Goal: Communication & Community: Participate in discussion

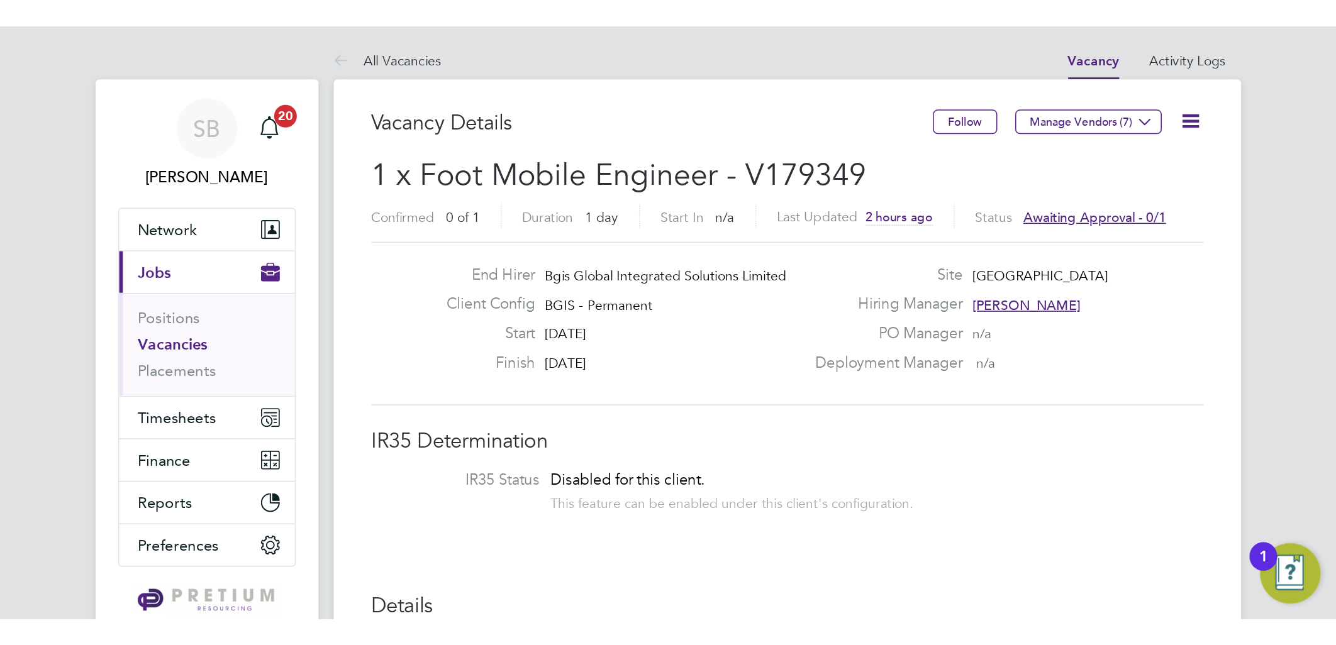
scroll to position [36, 88]
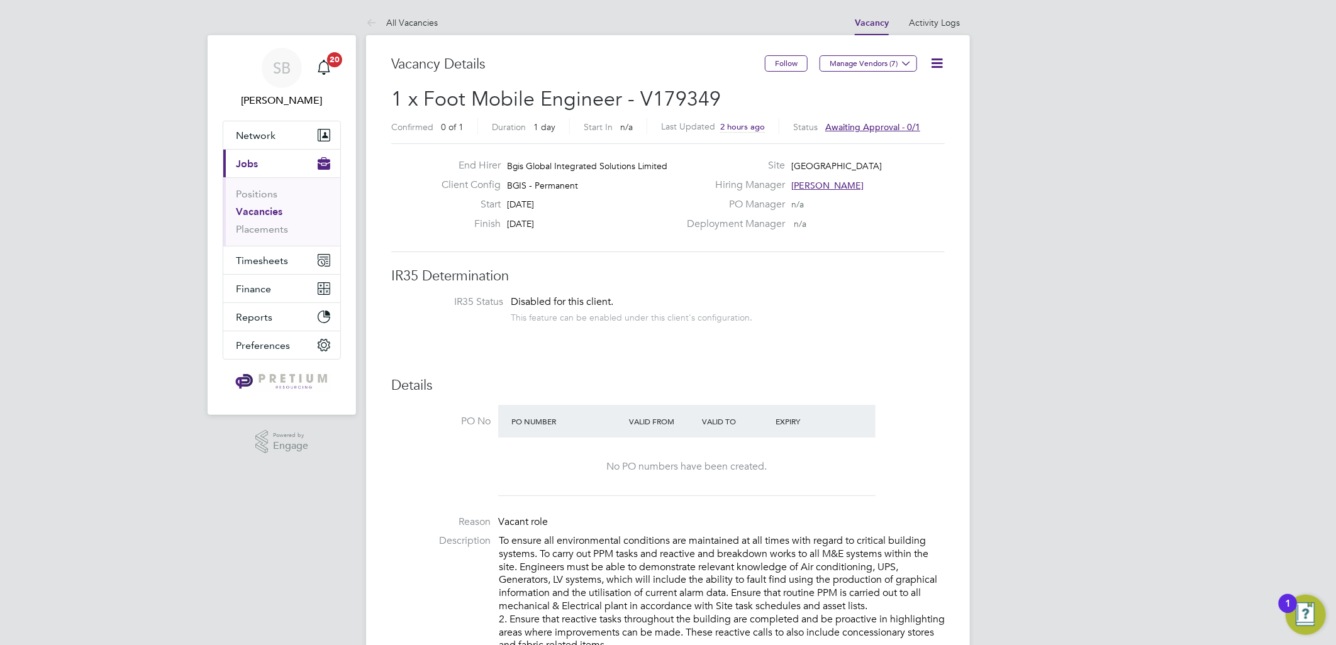
click at [888, 67] on icon at bounding box center [937, 63] width 16 height 16
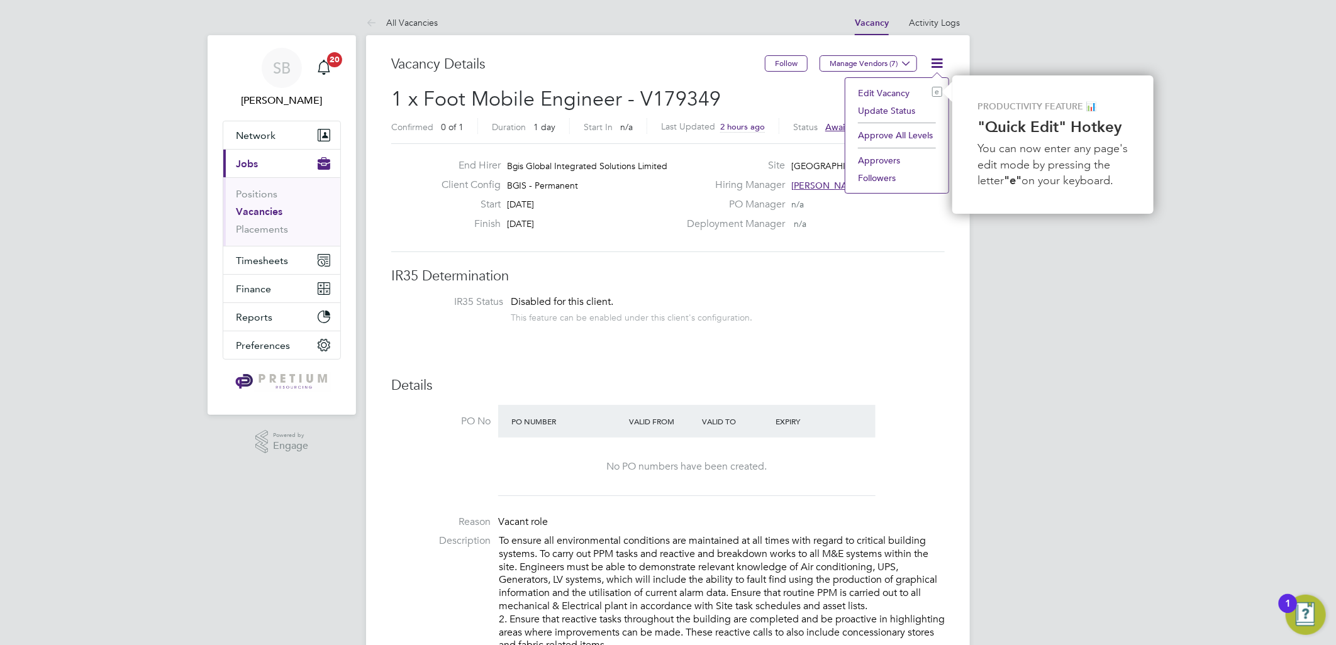
click at [888, 135] on li "Approve All Levels" at bounding box center [897, 135] width 91 height 18
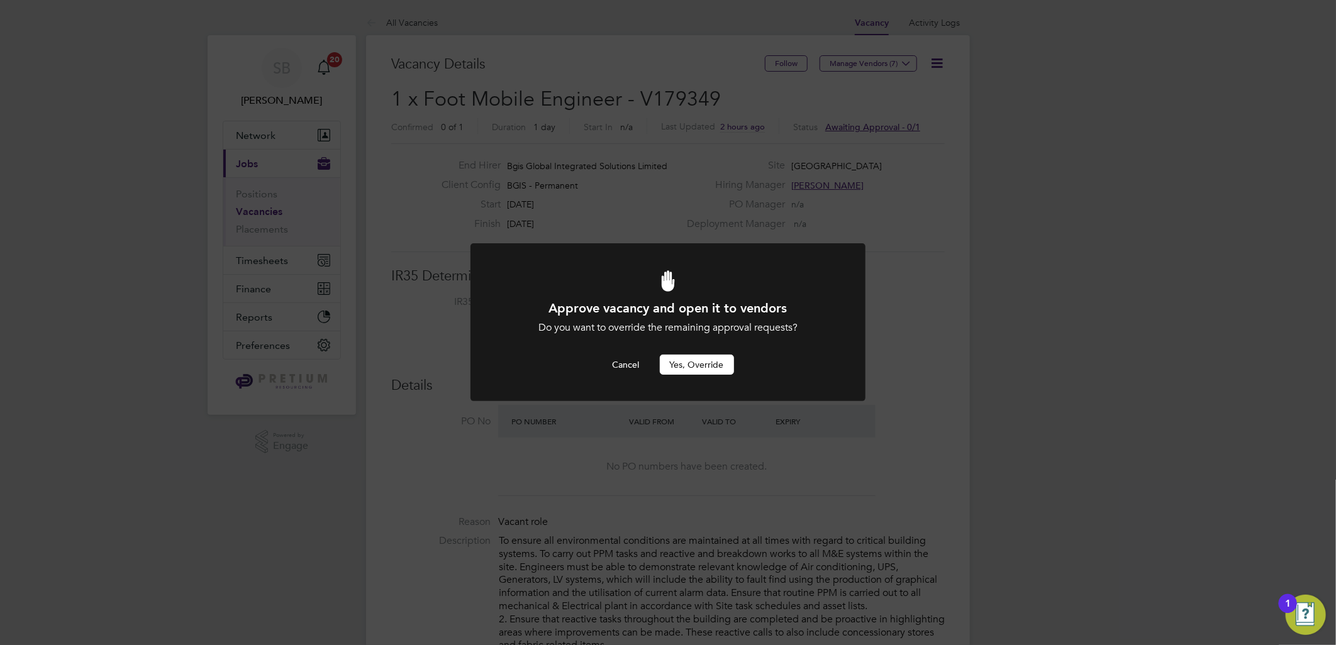
click at [715, 376] on div at bounding box center [667, 322] width 395 height 158
click at [713, 370] on button "Yes, Override" at bounding box center [697, 365] width 74 height 20
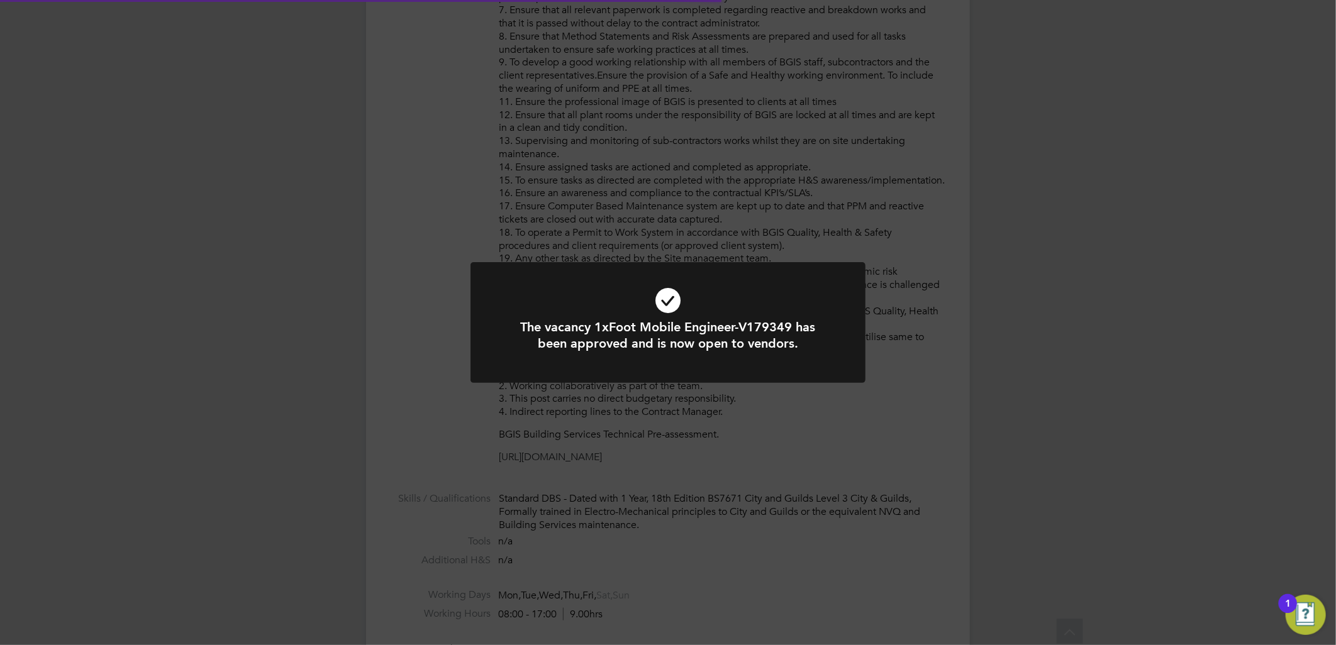
click at [677, 394] on div "The vacancy 1xFoot Mobile Engineer-V179349 has been approved and is now open to…" at bounding box center [668, 322] width 1336 height 645
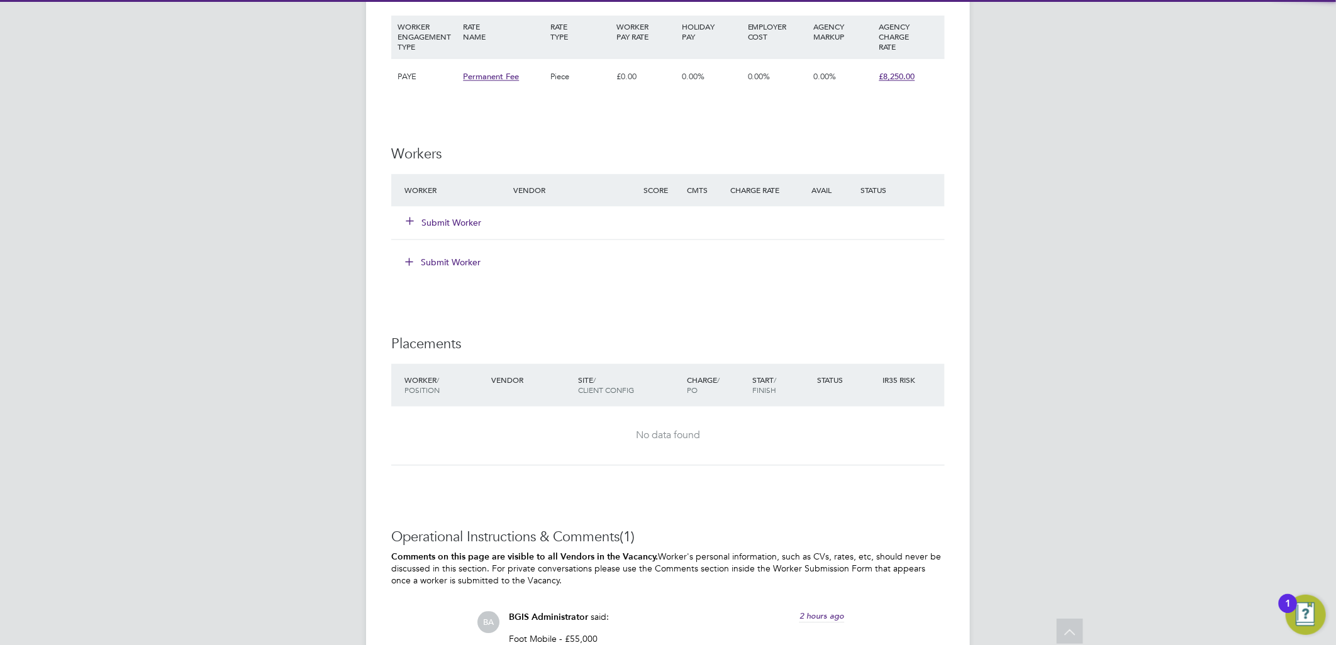
scroll to position [1881, 0]
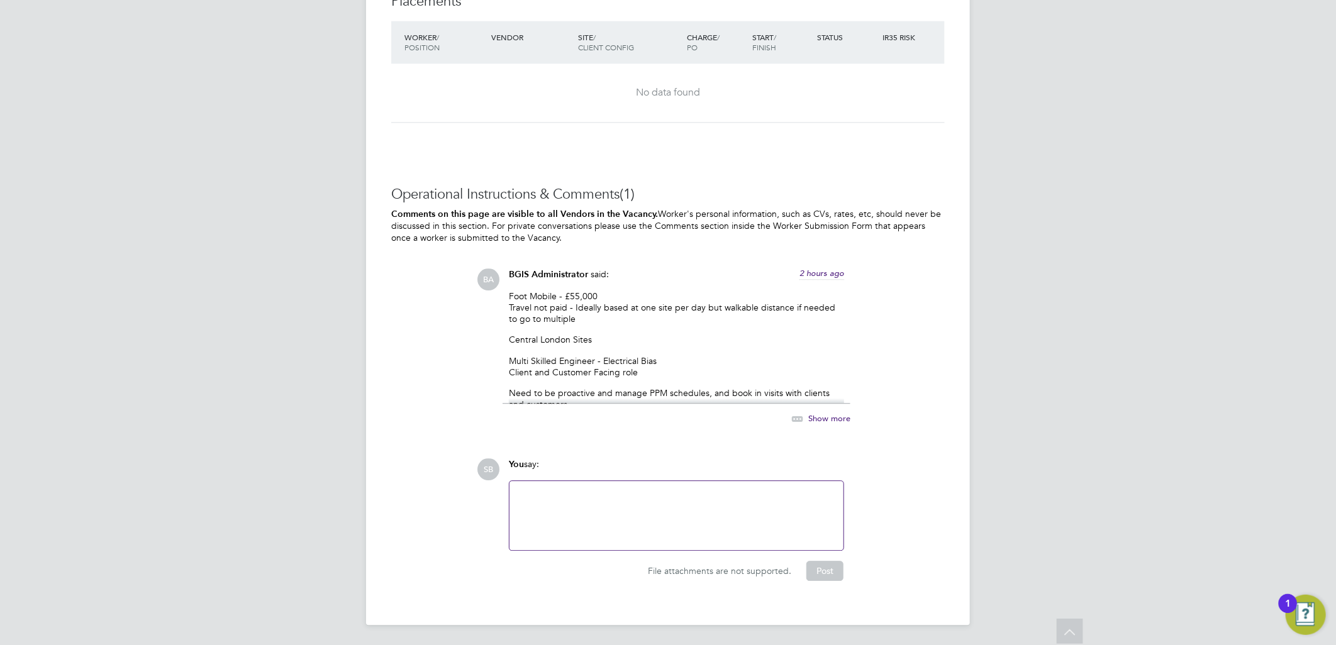
click at [643, 394] on div at bounding box center [676, 516] width 319 height 54
click at [843, 394] on div "File attachments are not supported. Post" at bounding box center [676, 566] width 348 height 30
click at [828, 394] on button "Post" at bounding box center [824, 571] width 37 height 20
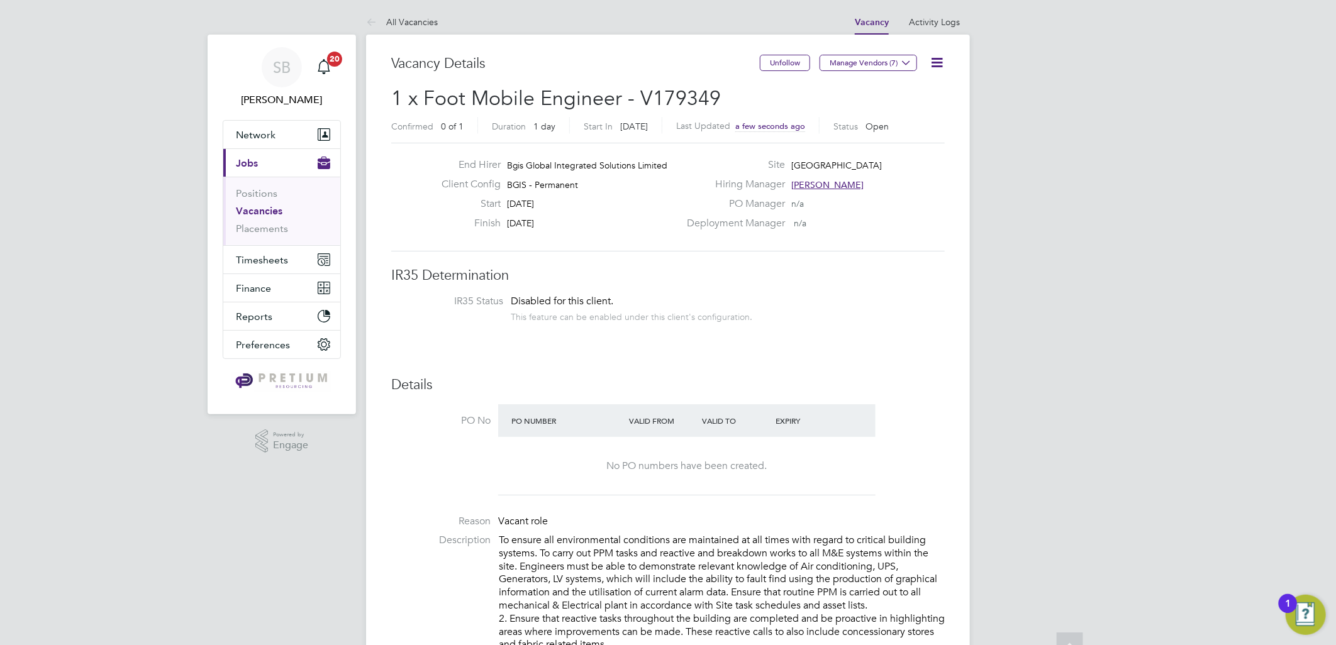
scroll to position [0, 0]
click at [700, 111] on h2 "1 x Foot Mobile Engineer - V179349 Confirmed 0 of 1 Duration 1 day Start In Tod…" at bounding box center [668, 112] width 554 height 53
copy span "V179349"
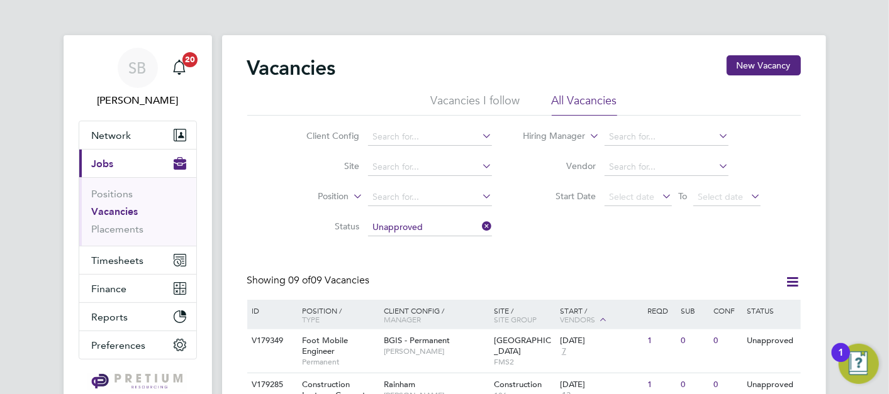
drag, startPoint x: 120, startPoint y: 214, endPoint x: 135, endPoint y: 212, distance: 14.7
click at [120, 214] on link "Vacancies" at bounding box center [115, 212] width 47 height 12
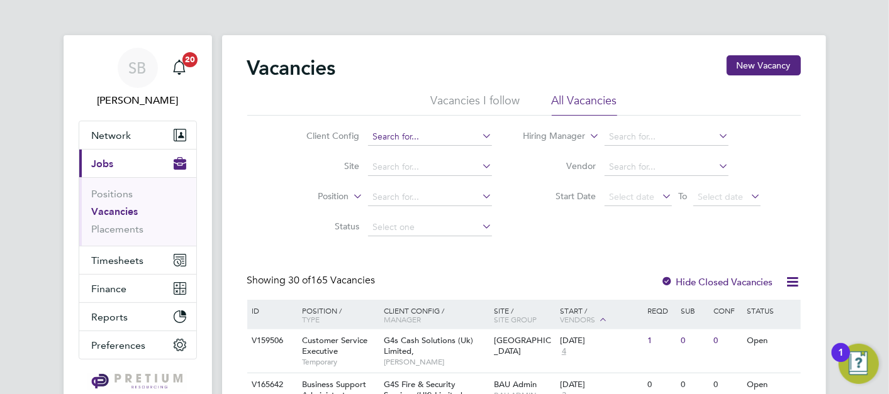
click at [427, 132] on input at bounding box center [430, 137] width 124 height 18
type input "(COMPLETED) 1433199 – BAE Systems Integrated Combat Systems Planning"
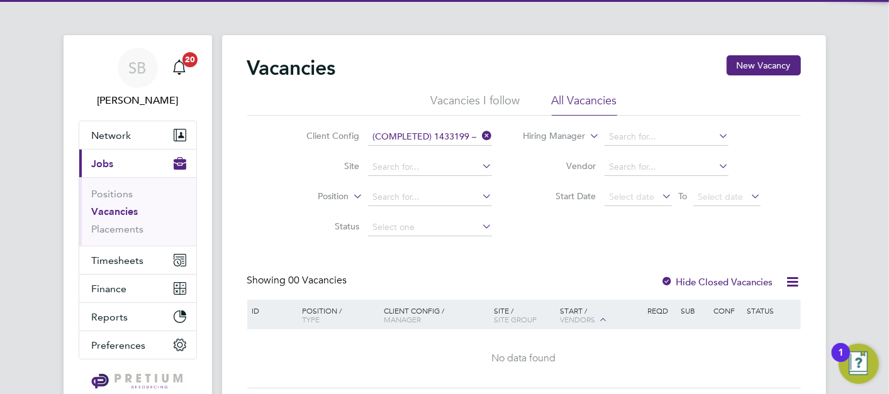
click at [135, 37] on div "SB Sasha Baird Notifications 20 Applications: Network Team Members Businesses S…" at bounding box center [444, 234] width 889 height 469
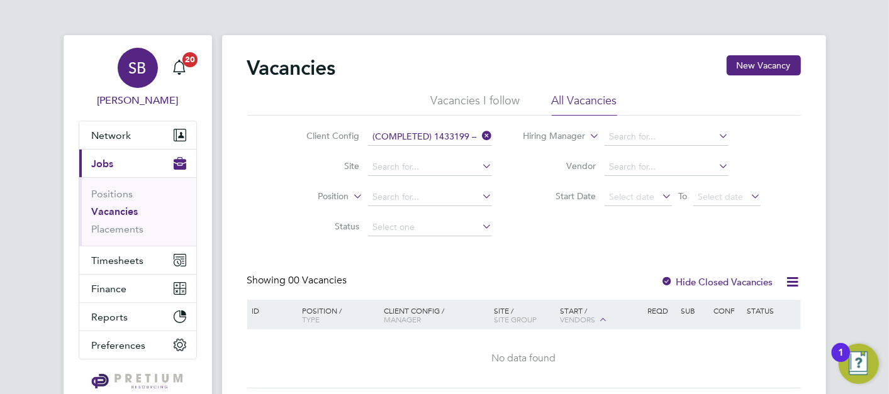
click at [135, 53] on div "SB" at bounding box center [138, 68] width 40 height 40
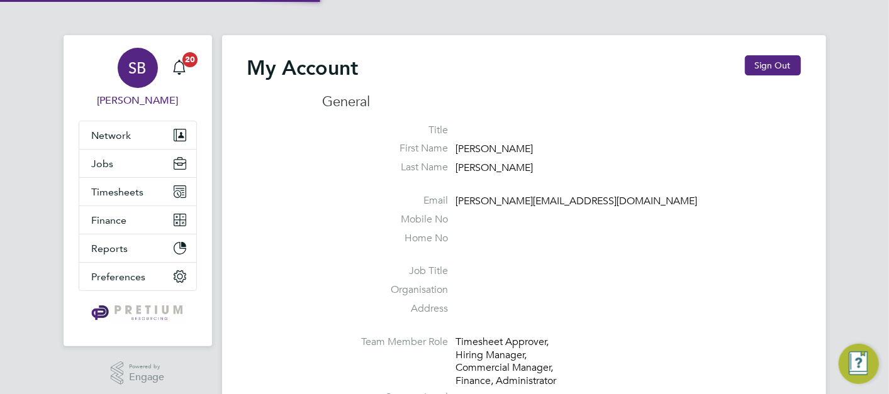
type input "sasha.baird@pretiumresourcing.co.uk"
click at [759, 61] on button "Sign Out" at bounding box center [773, 65] width 56 height 20
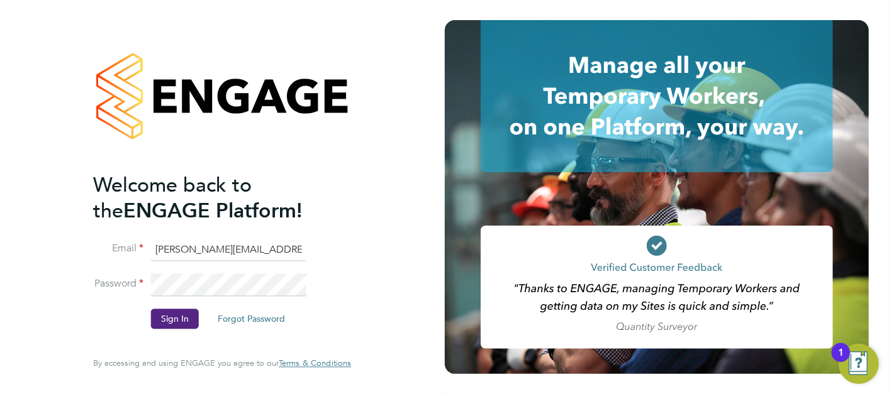
click at [194, 253] on input "sasha.baird@pretiumresourcing.co.uk" at bounding box center [228, 250] width 155 height 23
drag, startPoint x: 205, startPoint y: 251, endPoint x: 94, endPoint y: 228, distance: 113.6
click at [94, 228] on ng-template "Welcome back to the ENGAGE Platform! Email sasha.baird@pretiumresourcing.co.uk …" at bounding box center [215, 256] width 245 height 169
type input "[EMAIL_ADDRESS][DOMAIN_NAME]"
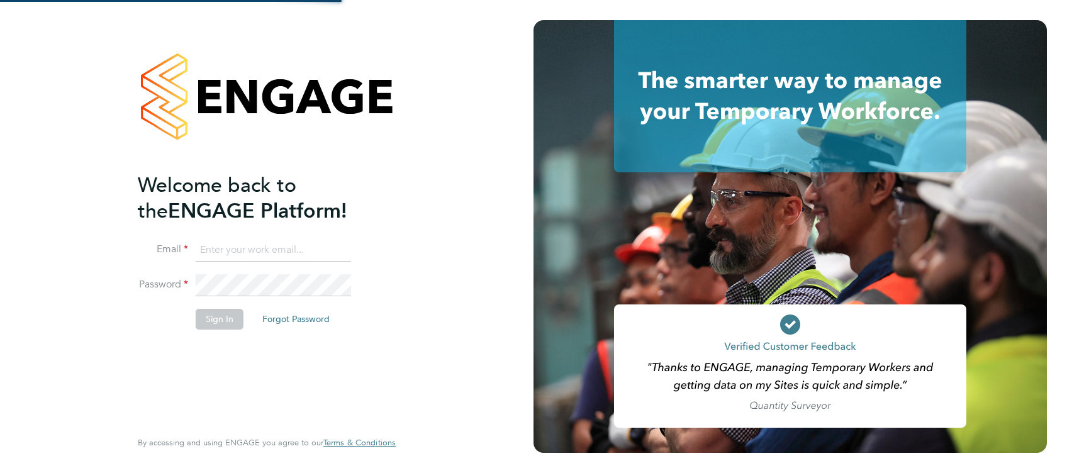
type input "[EMAIL_ADDRESS][DOMAIN_NAME]"
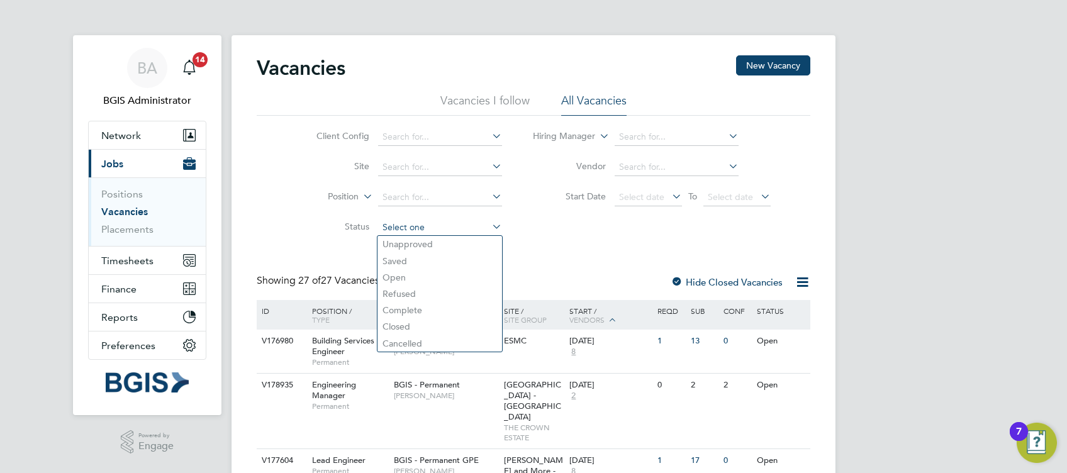
click at [447, 234] on input at bounding box center [440, 228] width 124 height 18
click at [425, 237] on li "Unapproved" at bounding box center [439, 244] width 125 height 16
type input "Unapproved"
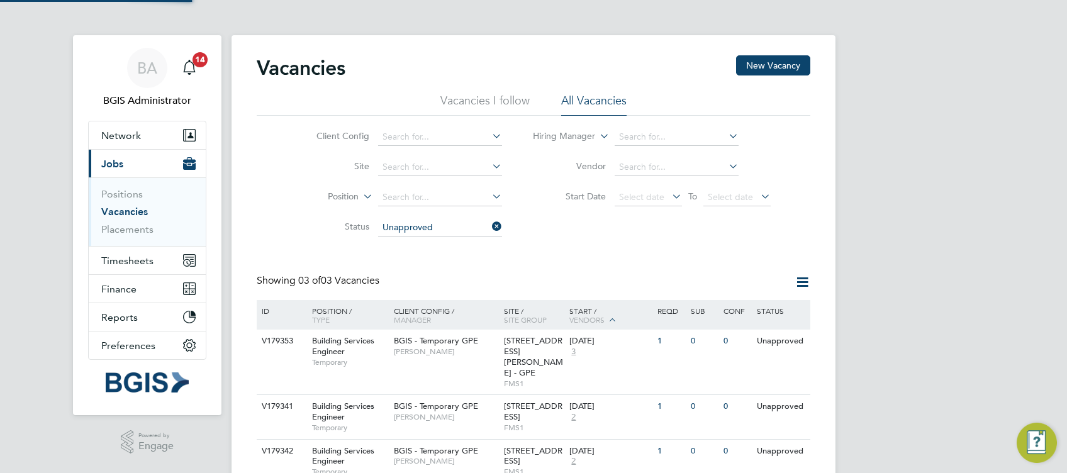
scroll to position [35, 0]
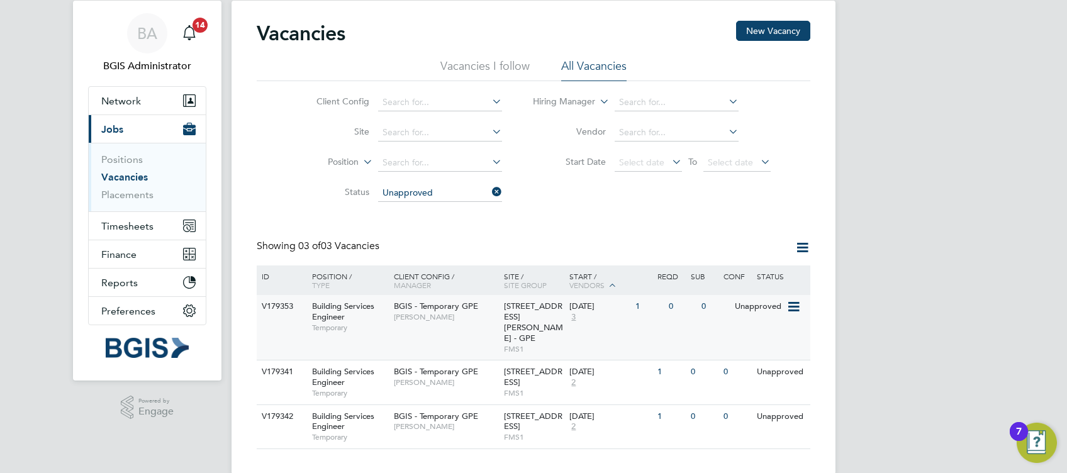
click at [469, 320] on span "[PERSON_NAME]" at bounding box center [446, 317] width 104 height 10
click at [481, 304] on div "BGIS - Temporary GPE Jasmin Padmore" at bounding box center [446, 311] width 110 height 33
click at [859, 171] on div "BA BGIS Administrator Notifications 14 Applications: Network Team Members Busin…" at bounding box center [533, 229] width 1067 height 529
click at [489, 185] on icon at bounding box center [489, 192] width 0 height 18
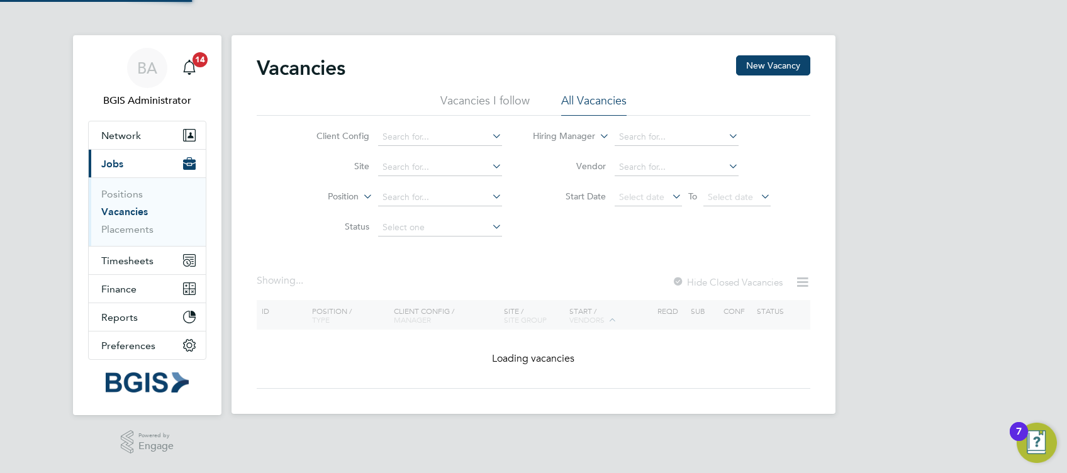
click at [986, 136] on div "BA BGIS Administrator Notifications 14 Applications: Network Team Members Busin…" at bounding box center [533, 217] width 1067 height 434
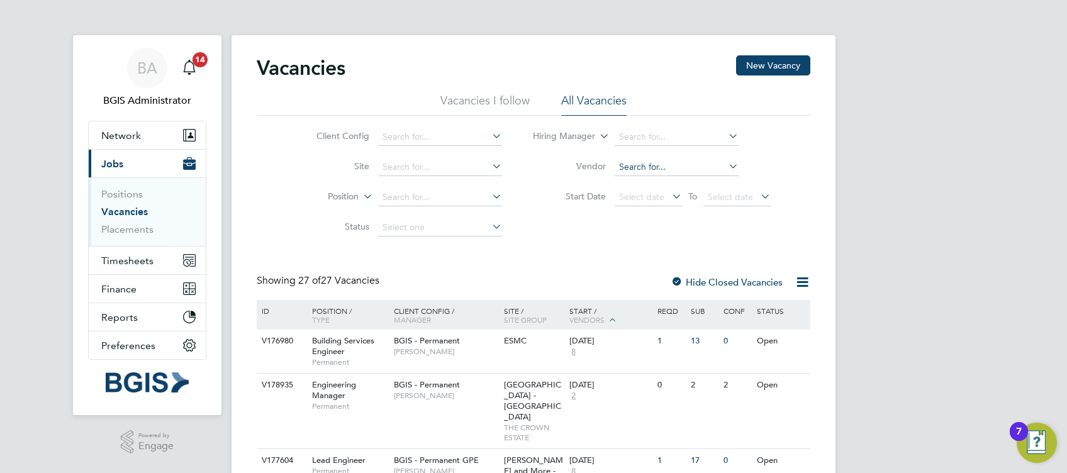
click at [635, 161] on input at bounding box center [677, 168] width 124 height 18
click at [680, 188] on li "Rand stad Solutions Limited" at bounding box center [676, 183] width 125 height 17
type input "Randstad Solutions Limited"
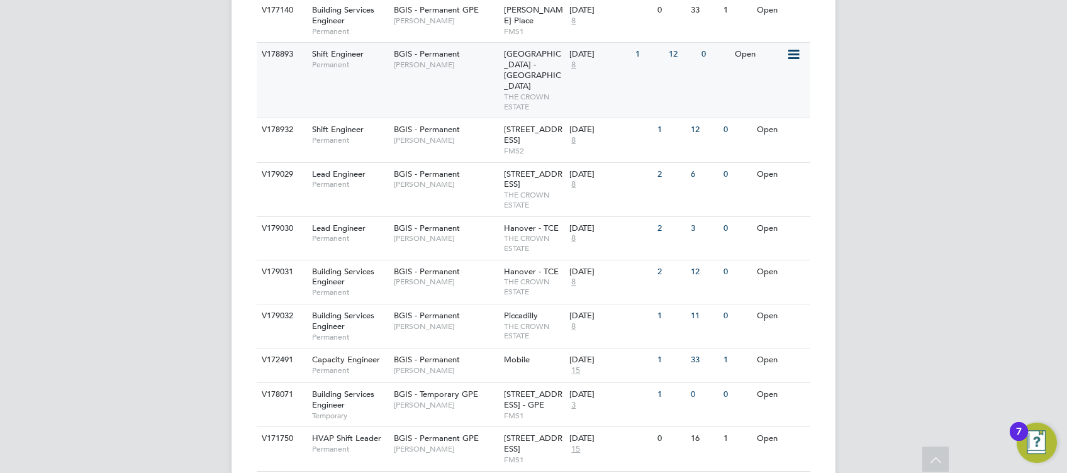
scroll to position [115, 0]
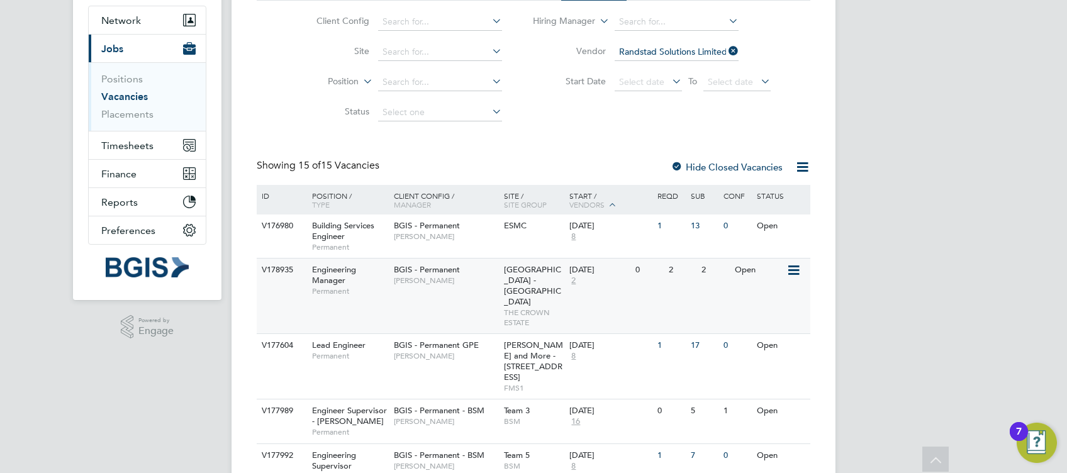
click at [476, 262] on div "BGIS - Permanent Patrick Ridgway" at bounding box center [446, 275] width 110 height 33
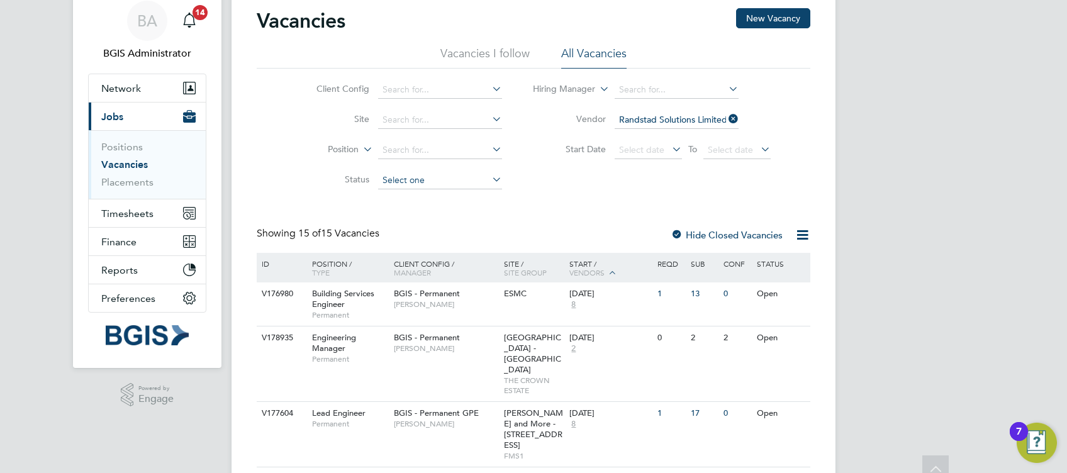
scroll to position [0, 0]
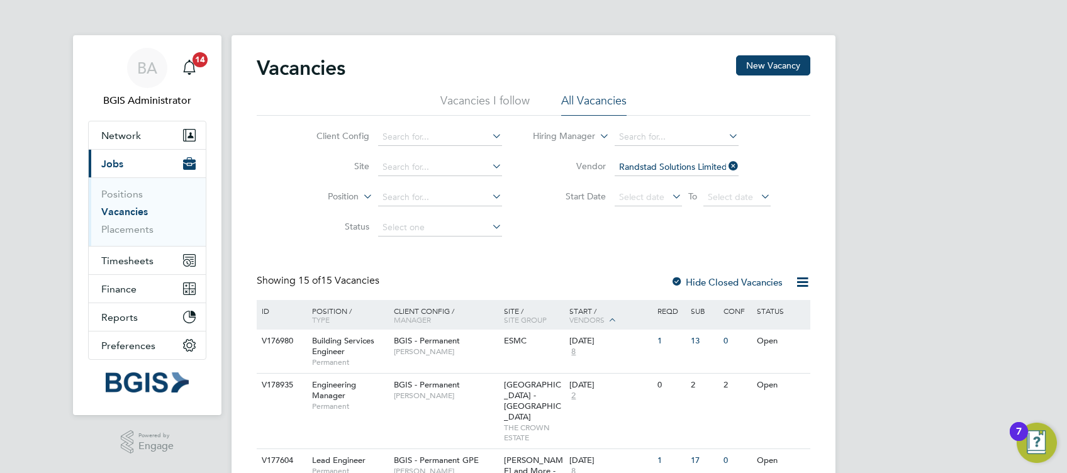
click at [726, 161] on icon at bounding box center [726, 166] width 0 height 18
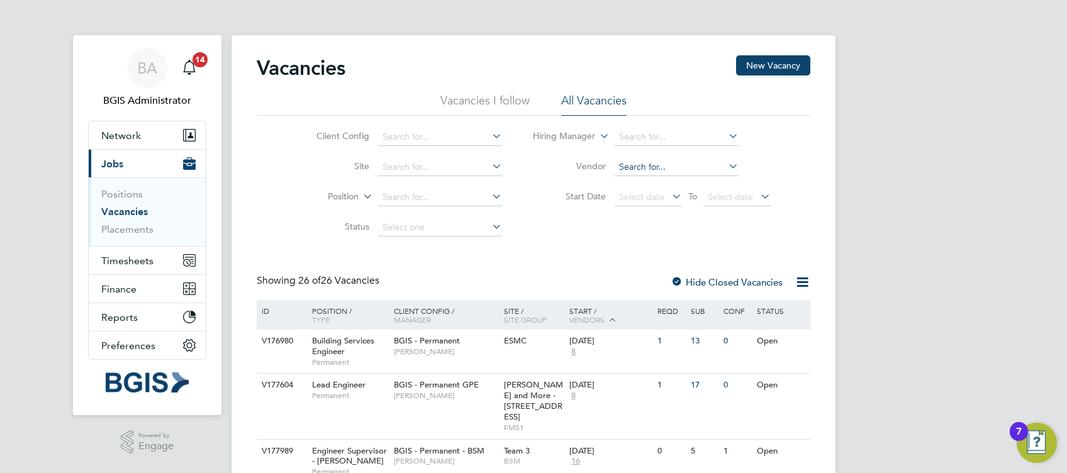
click at [448, 165] on input at bounding box center [440, 168] width 124 height 18
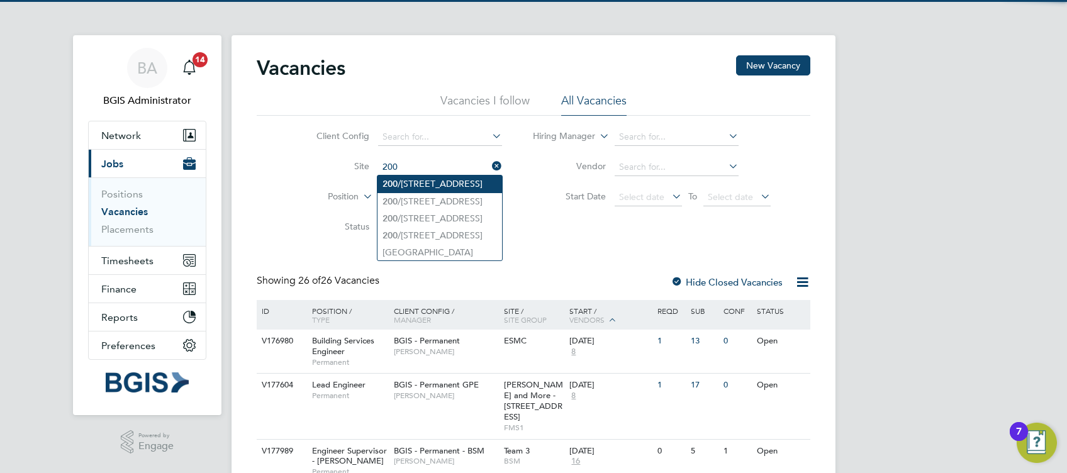
click at [451, 183] on li "200 /214 Grays Inn Road - GPE" at bounding box center [439, 183] width 125 height 17
type input "200/214 Grays Inn Road - GPE"
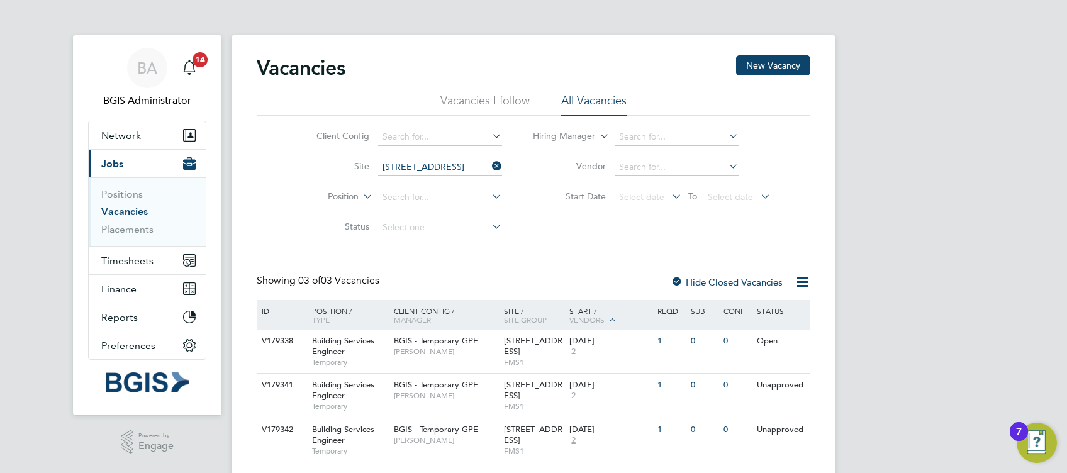
scroll to position [35, 0]
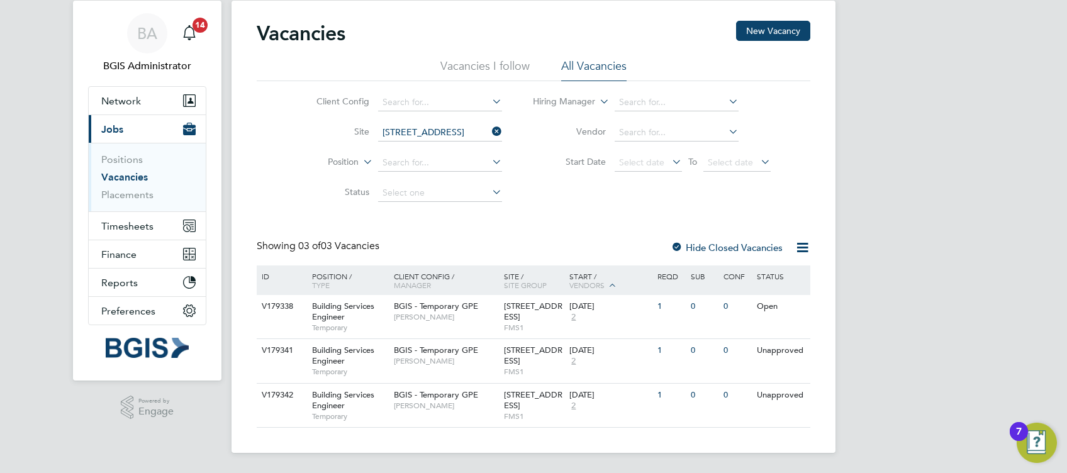
click at [489, 126] on icon at bounding box center [489, 132] width 0 height 18
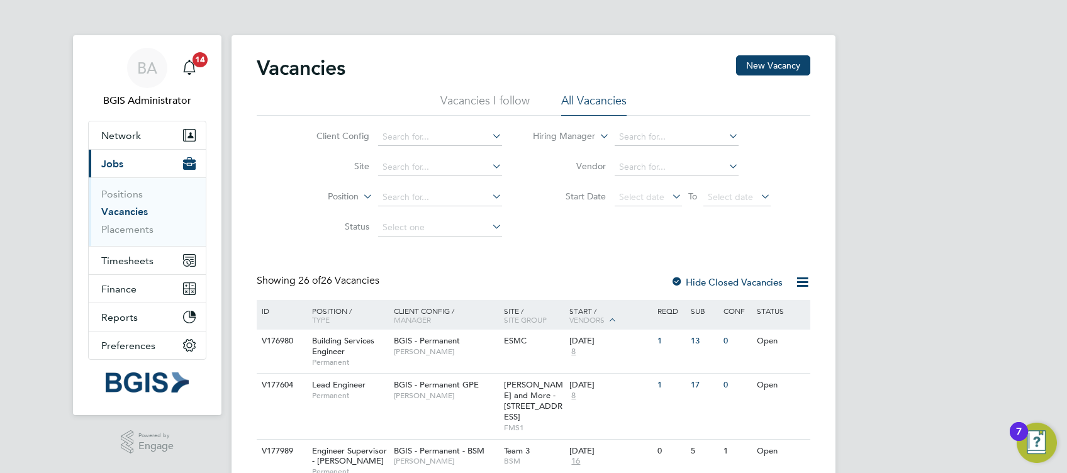
drag, startPoint x: 165, startPoint y: 58, endPoint x: 226, endPoint y: 74, distance: 62.9
click at [165, 58] on div "BA" at bounding box center [147, 68] width 40 height 40
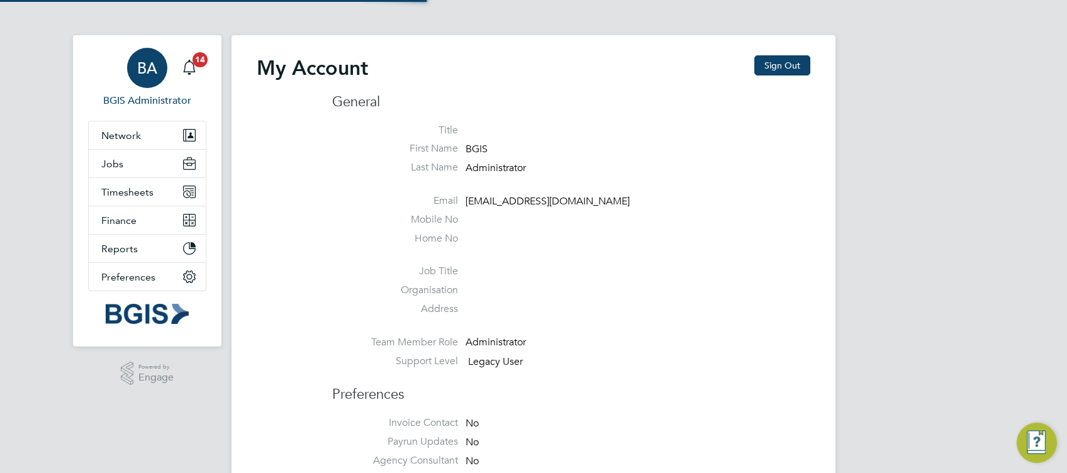
type input "sasha.baird@pretiumresourcing.co.uk"
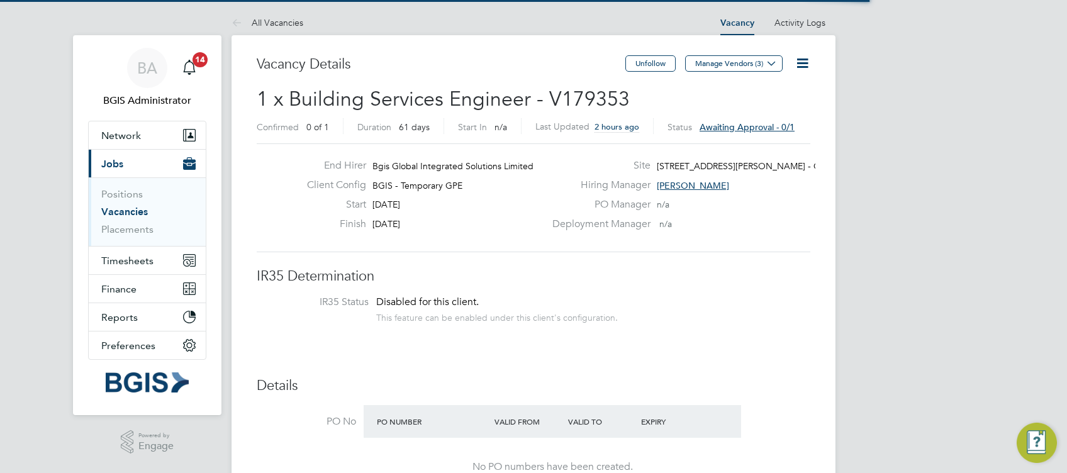
scroll to position [38, 87]
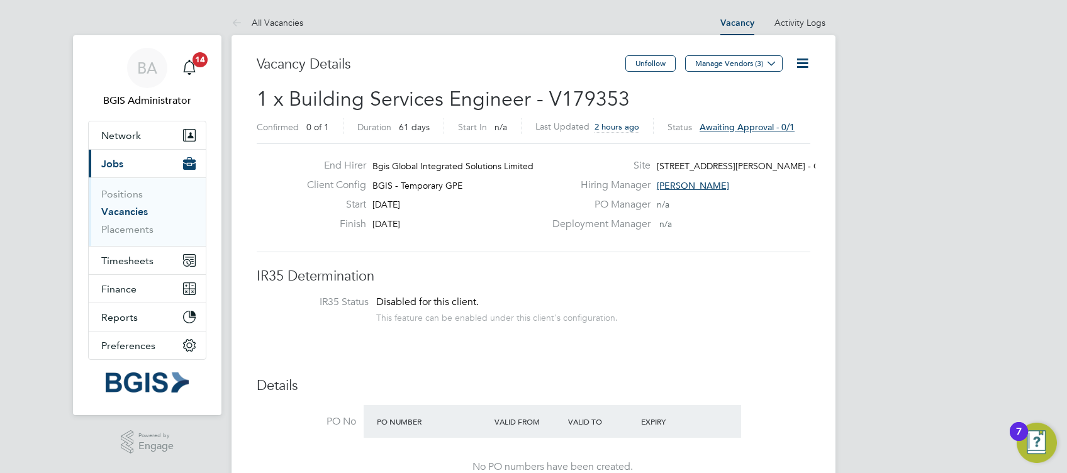
click at [266, 12] on li "All Vacancies" at bounding box center [267, 22] width 72 height 25
click at [801, 60] on icon at bounding box center [802, 63] width 16 height 16
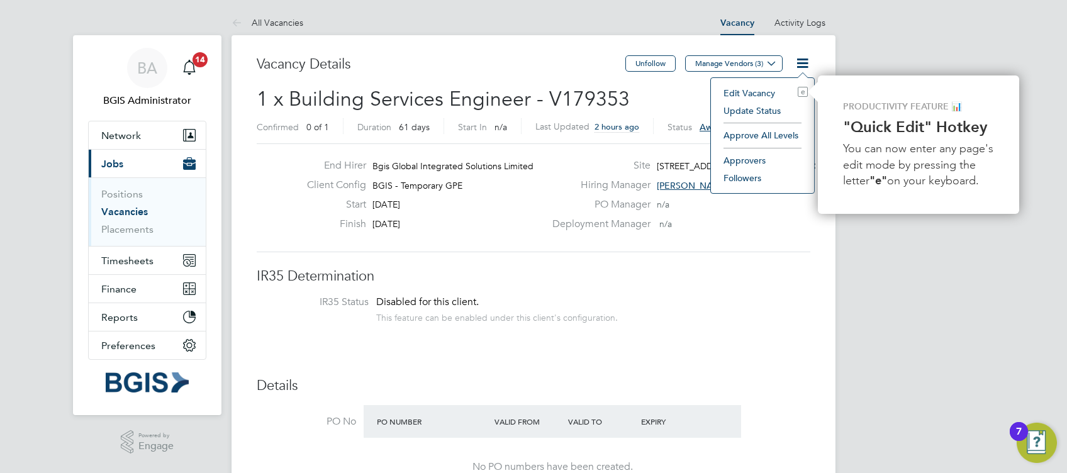
click at [769, 141] on li "Approve All Levels" at bounding box center [762, 135] width 91 height 18
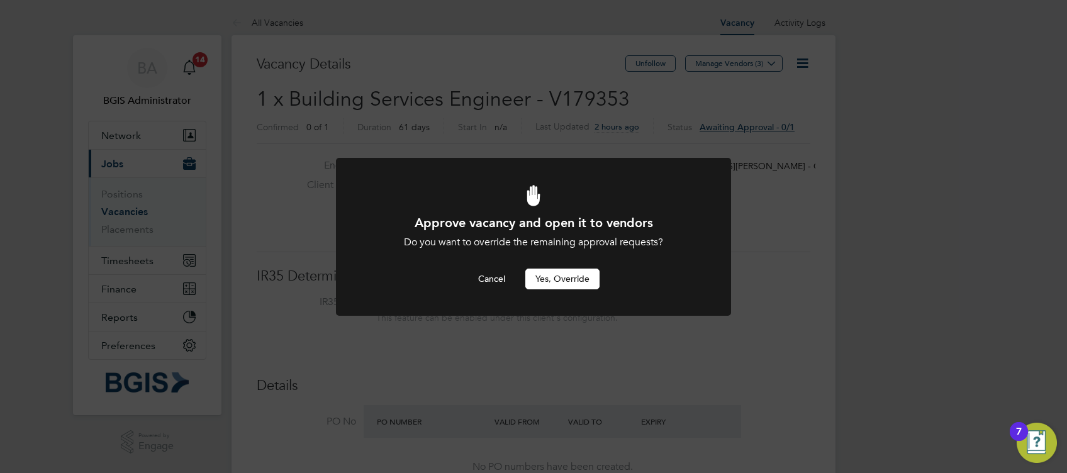
click at [555, 277] on button "Yes, Override" at bounding box center [562, 279] width 74 height 20
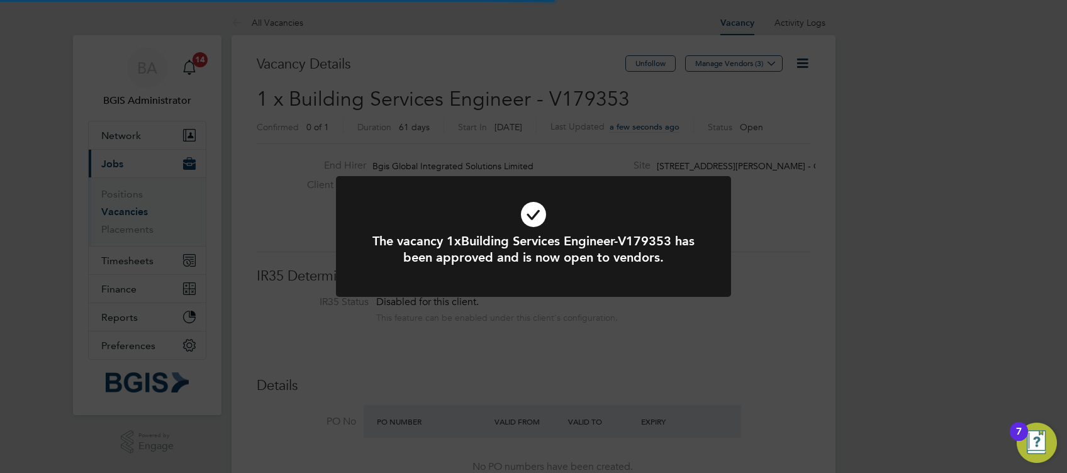
scroll to position [38, 87]
click at [259, 89] on div "The vacancy 1xBuilding Services Engineer-V179353 has been approved and is now o…" at bounding box center [533, 236] width 1067 height 473
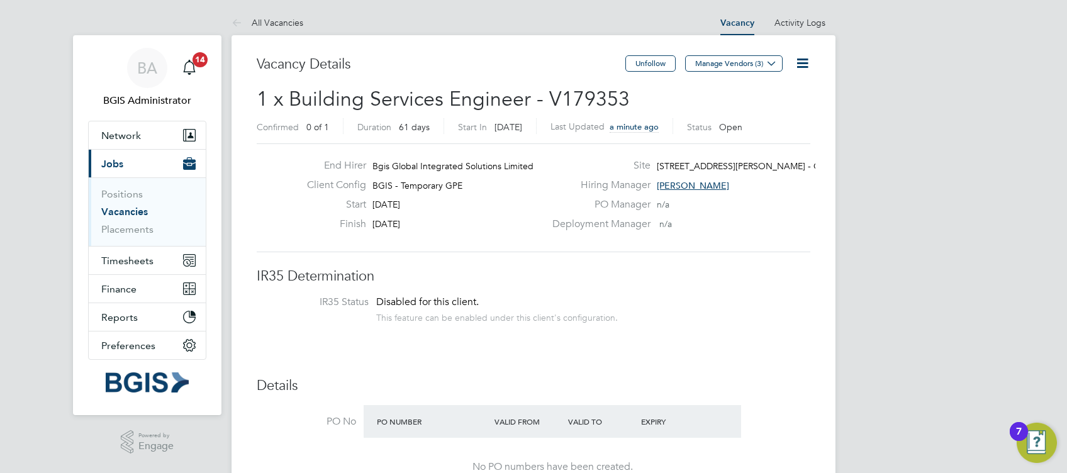
click at [163, 111] on app-nav-user-info "BA BGIS Administrator Notifications 14" at bounding box center [147, 78] width 118 height 86
click at [160, 131] on button "Network" at bounding box center [147, 135] width 117 height 28
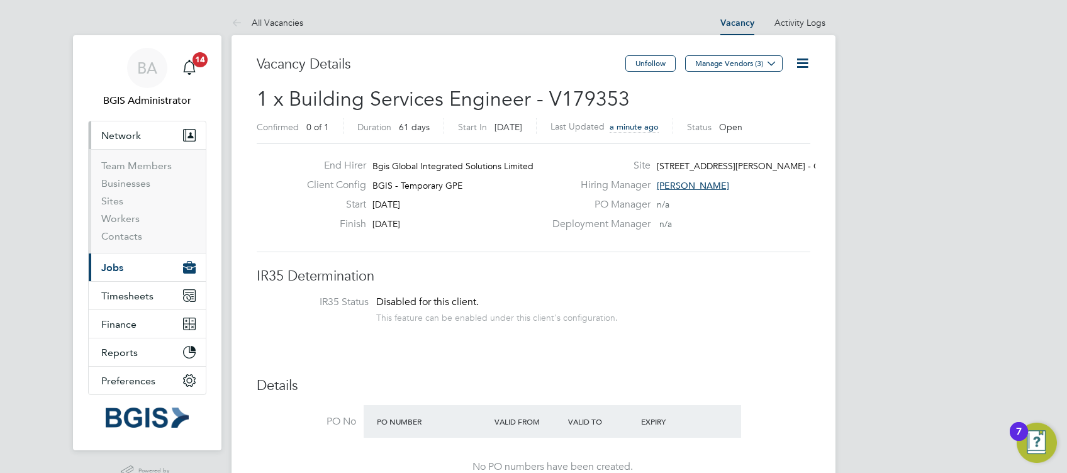
click at [134, 157] on ul "Team Members Businesses Sites Workers Contacts" at bounding box center [147, 201] width 117 height 104
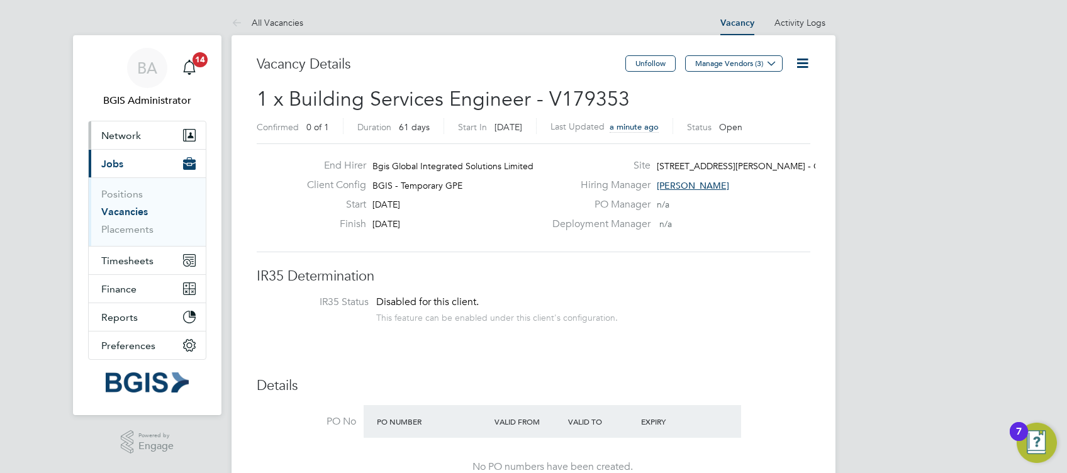
click at [144, 126] on button "Network" at bounding box center [147, 135] width 117 height 28
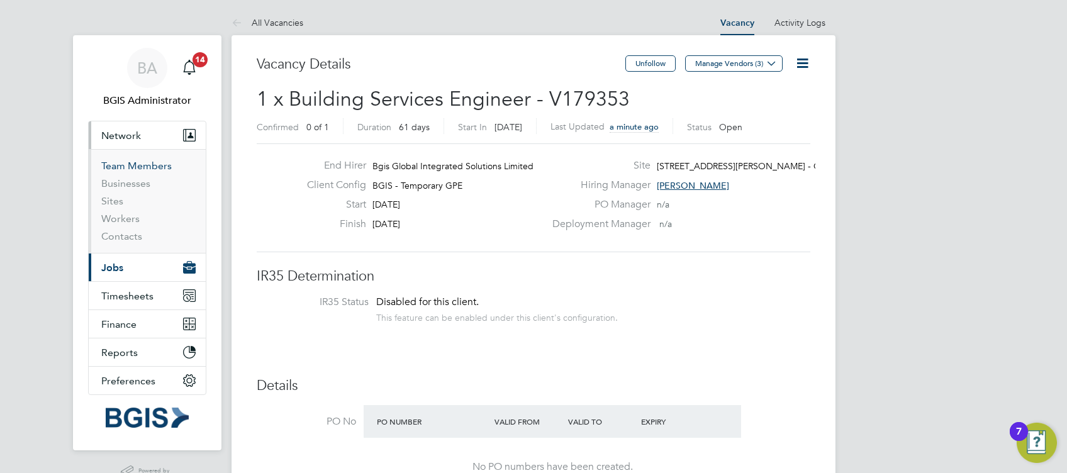
click at [144, 160] on link "Team Members" at bounding box center [136, 166] width 70 height 12
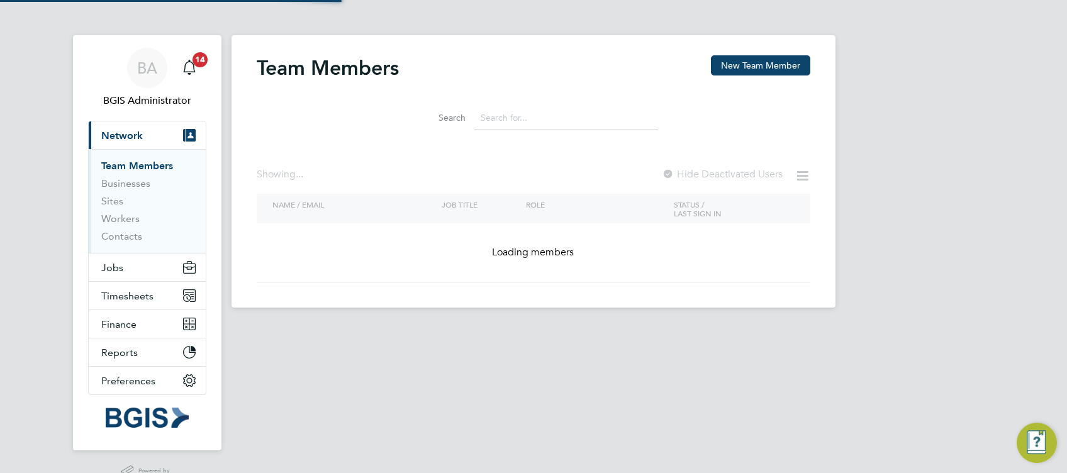
click at [552, 113] on input at bounding box center [566, 118] width 184 height 25
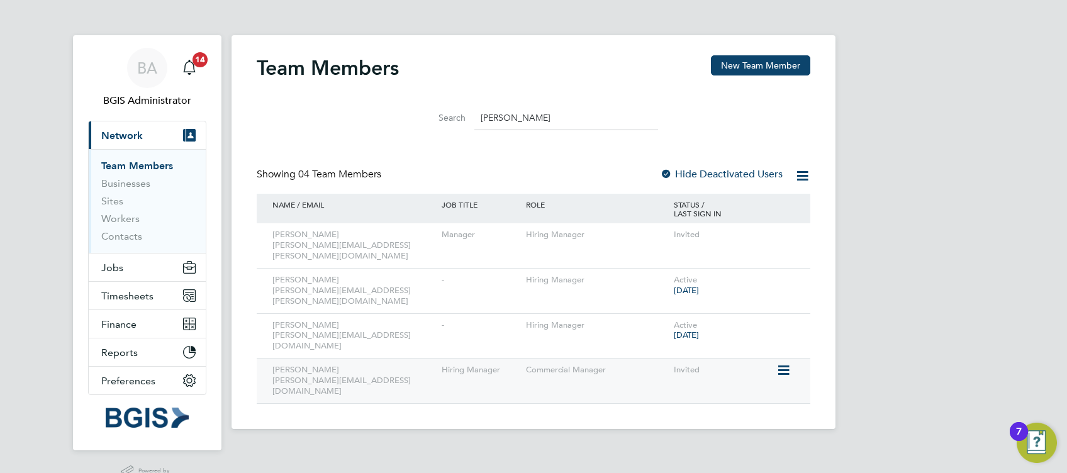
type input "paul"
click at [796, 359] on div at bounding box center [786, 370] width 21 height 22
click at [789, 363] on icon at bounding box center [782, 370] width 13 height 15
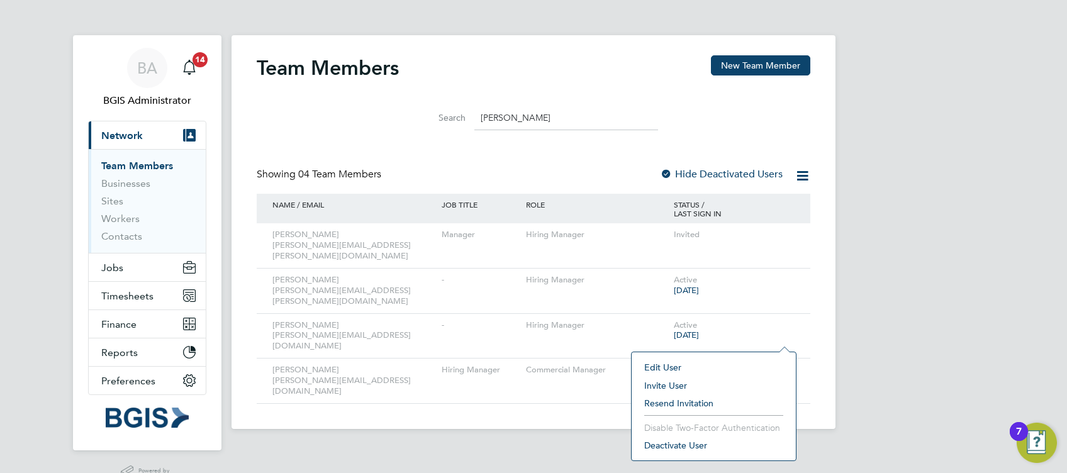
click at [660, 360] on li "Edit User" at bounding box center [714, 368] width 152 height 18
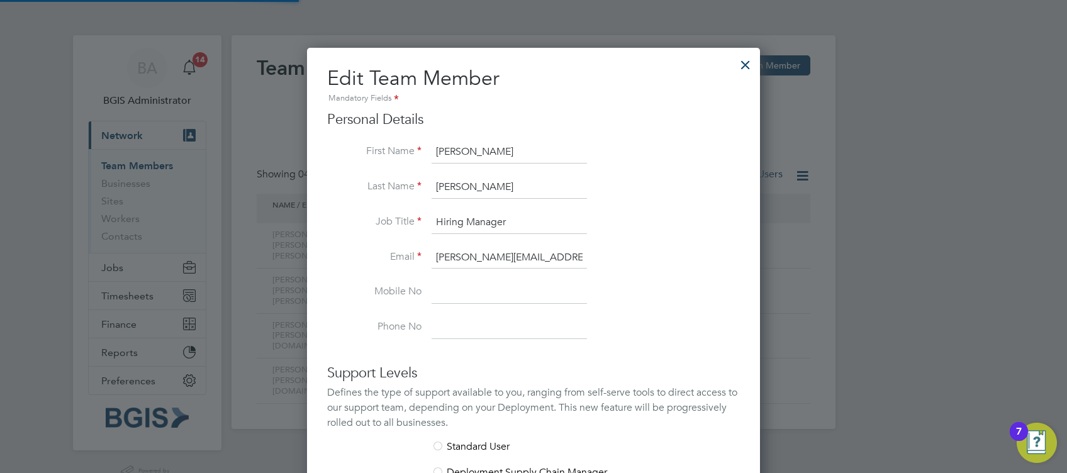
scroll to position [753, 453]
drag, startPoint x: 569, startPoint y: 252, endPoint x: 391, endPoint y: 224, distance: 180.1
click at [313, 221] on div "Edit Team Member Mandatory Fields Personal Details First Name Paul Last Name As…" at bounding box center [533, 424] width 453 height 753
click at [747, 54] on div at bounding box center [745, 61] width 23 height 23
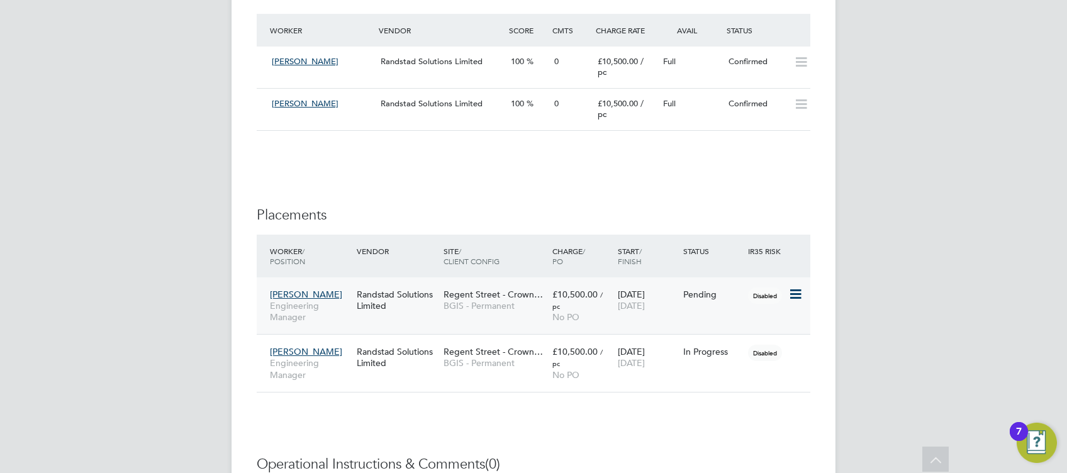
click at [795, 295] on icon at bounding box center [794, 294] width 13 height 15
click at [721, 409] on li "Abandon" at bounding box center [756, 408] width 89 height 18
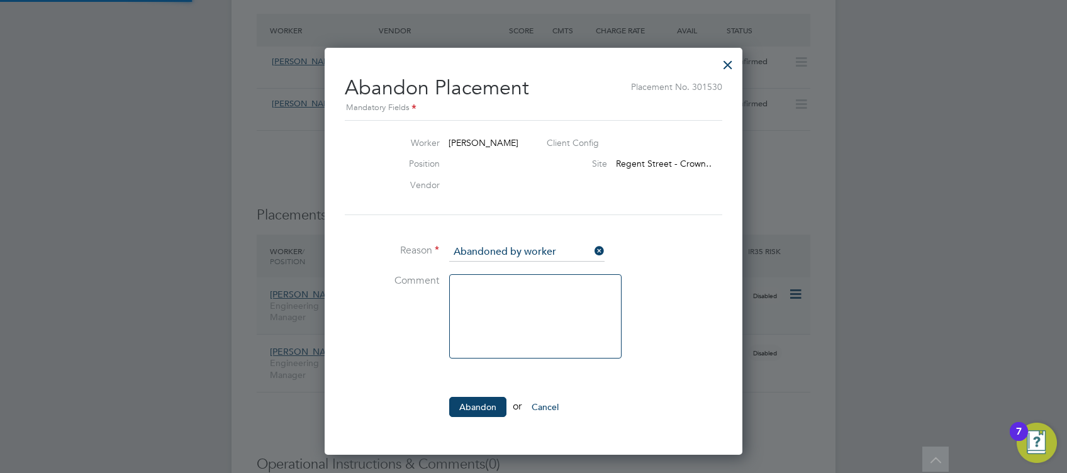
scroll to position [11, 166]
click at [489, 407] on button "Abandon" at bounding box center [477, 407] width 57 height 20
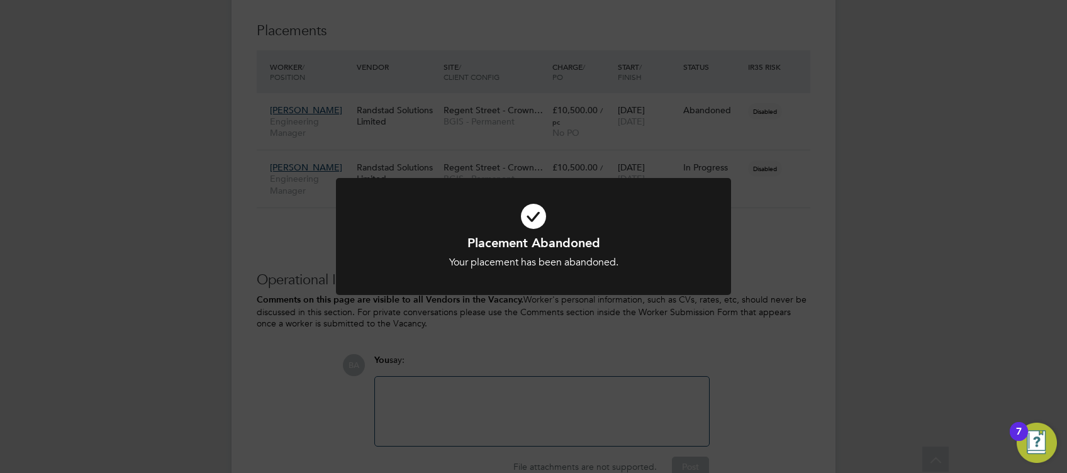
click at [871, 218] on div "Placement Abandoned Your placement has been abandoned. Cancel Okay" at bounding box center [533, 236] width 1067 height 473
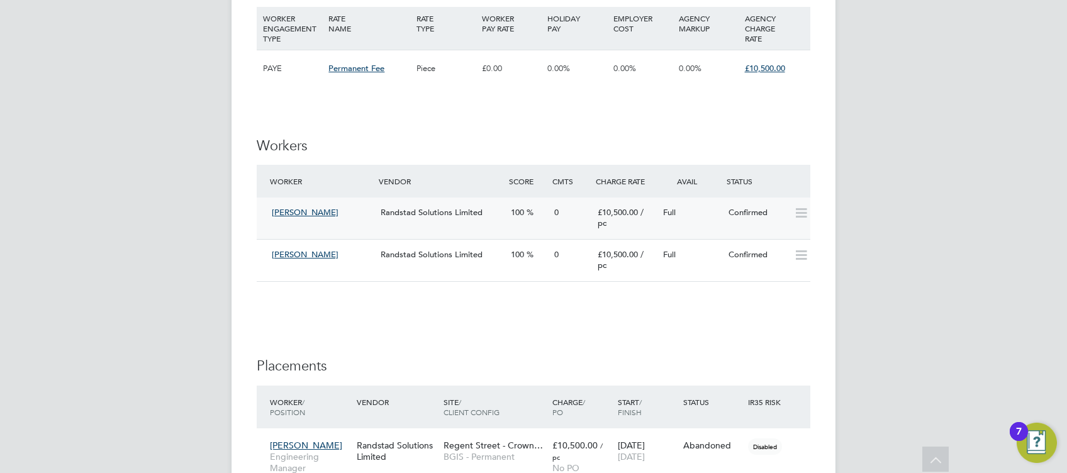
click at [409, 216] on span "Randstad Solutions Limited" at bounding box center [432, 212] width 102 height 11
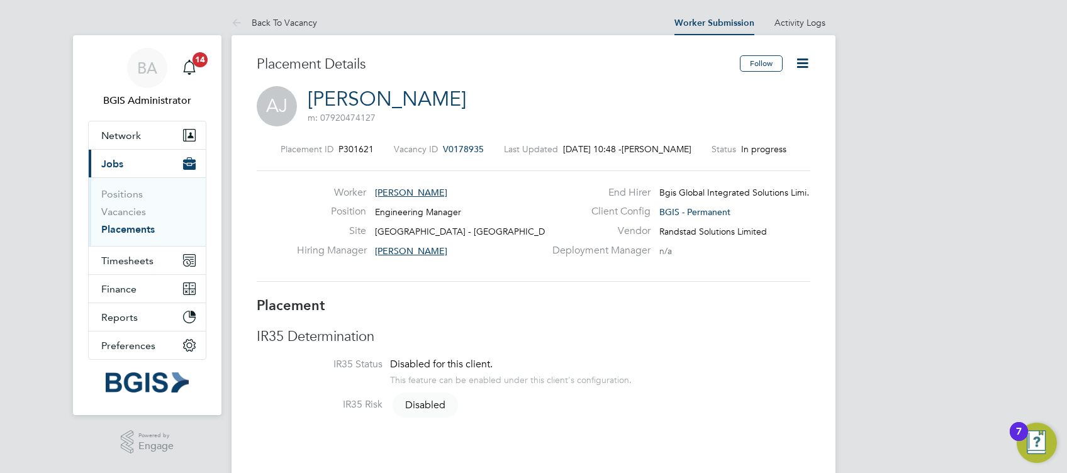
click at [802, 65] on icon at bounding box center [802, 63] width 16 height 16
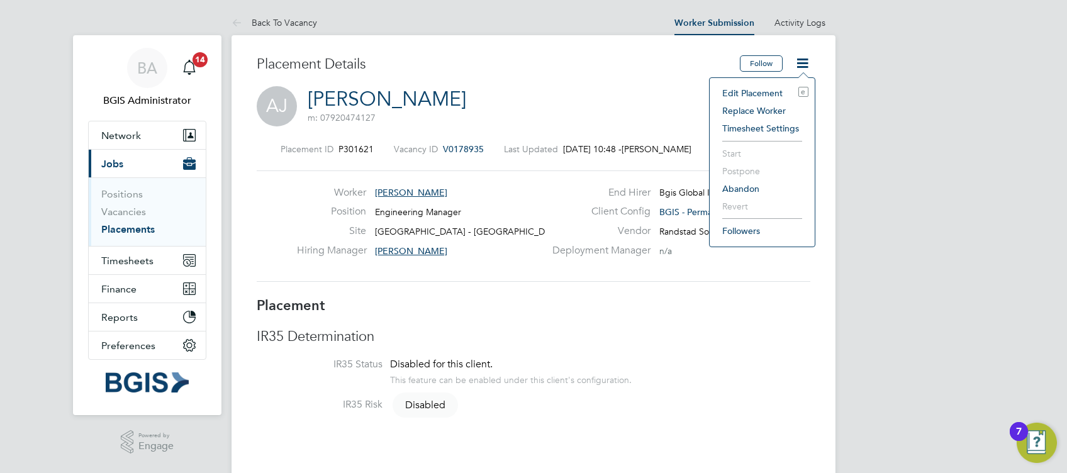
click at [747, 92] on li "Edit Placement e" at bounding box center [762, 93] width 92 height 18
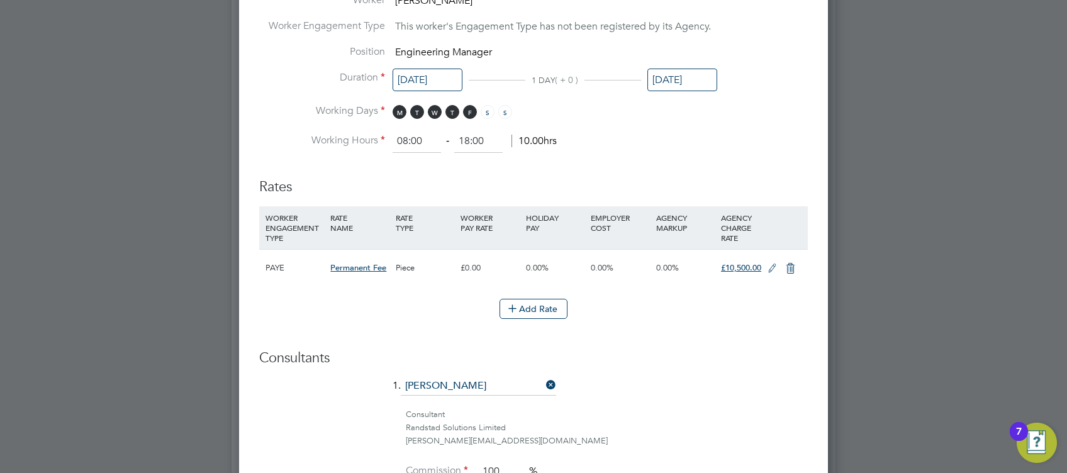
click at [771, 264] on icon at bounding box center [772, 269] width 16 height 10
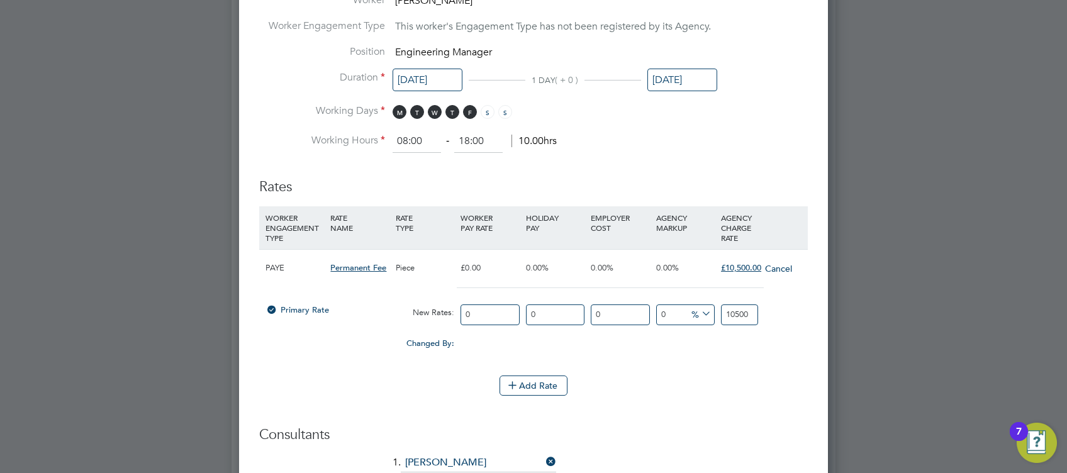
click at [735, 312] on input "10500" at bounding box center [739, 314] width 37 height 21
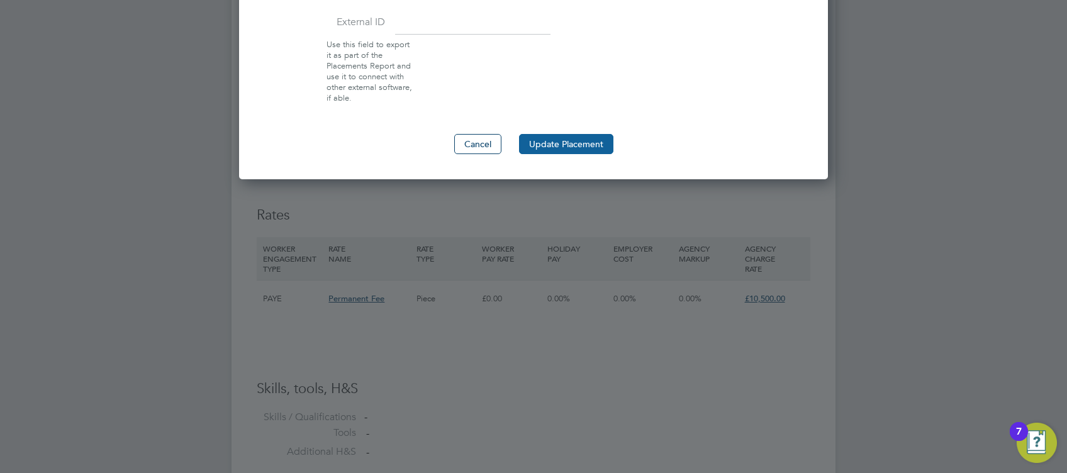
type input "8400"
click at [564, 143] on button "Update Placement" at bounding box center [566, 144] width 94 height 20
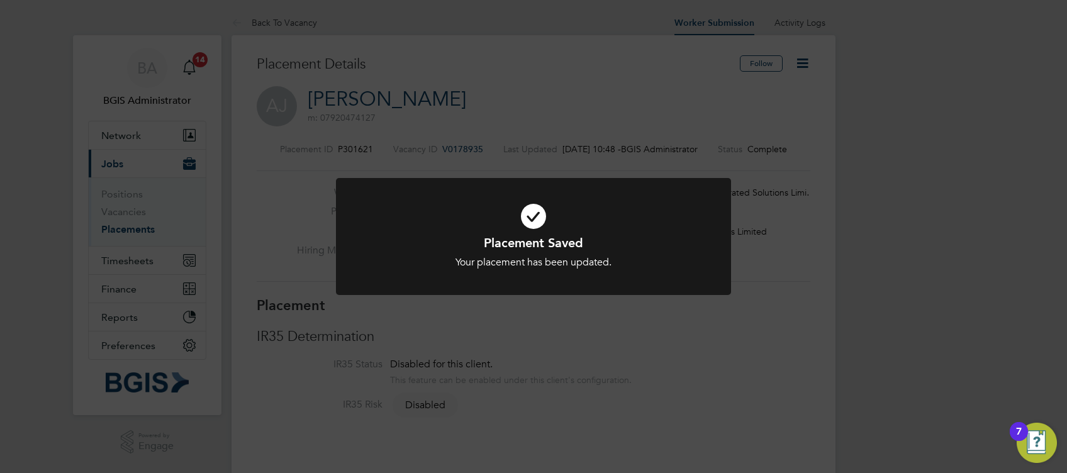
click at [564, 116] on div "Placement Saved Your placement has been updated. Cancel Okay" at bounding box center [533, 236] width 1067 height 473
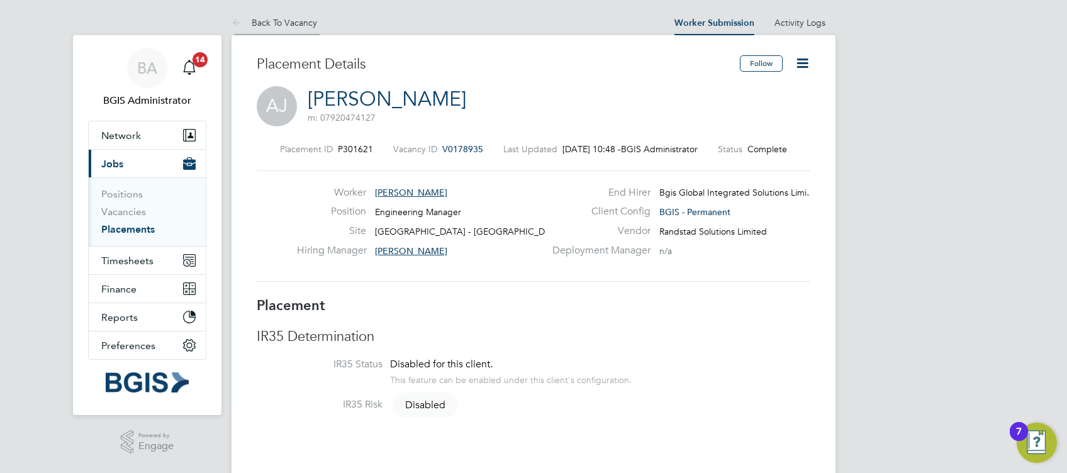
click at [267, 16] on li "Back To Vacancy" at bounding box center [274, 22] width 86 height 25
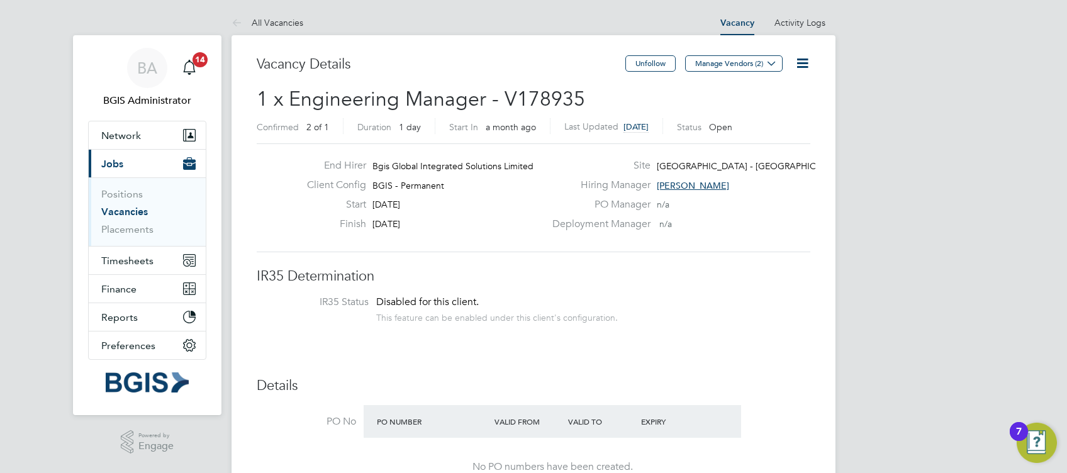
click at [798, 63] on icon at bounding box center [802, 63] width 16 height 16
click at [770, 114] on li "Update Status" at bounding box center [771, 111] width 73 height 18
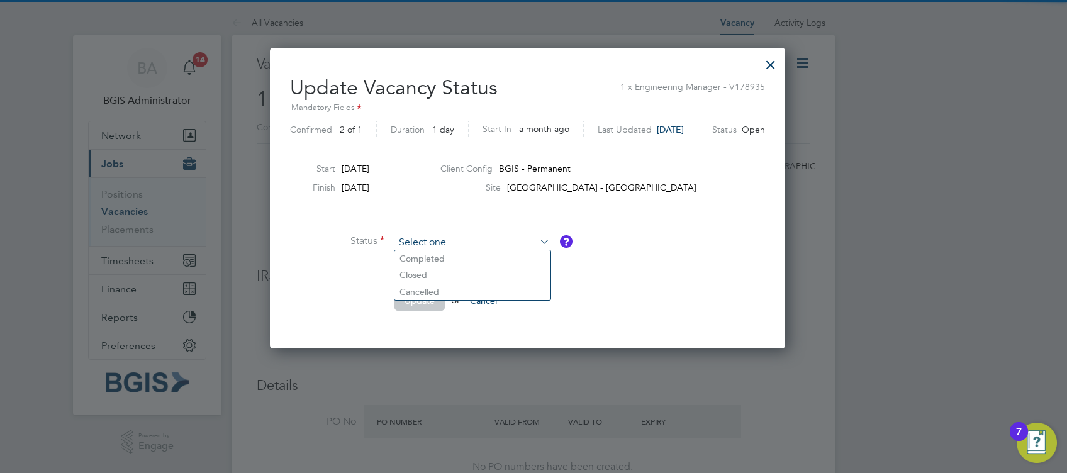
click at [408, 239] on input at bounding box center [471, 242] width 155 height 19
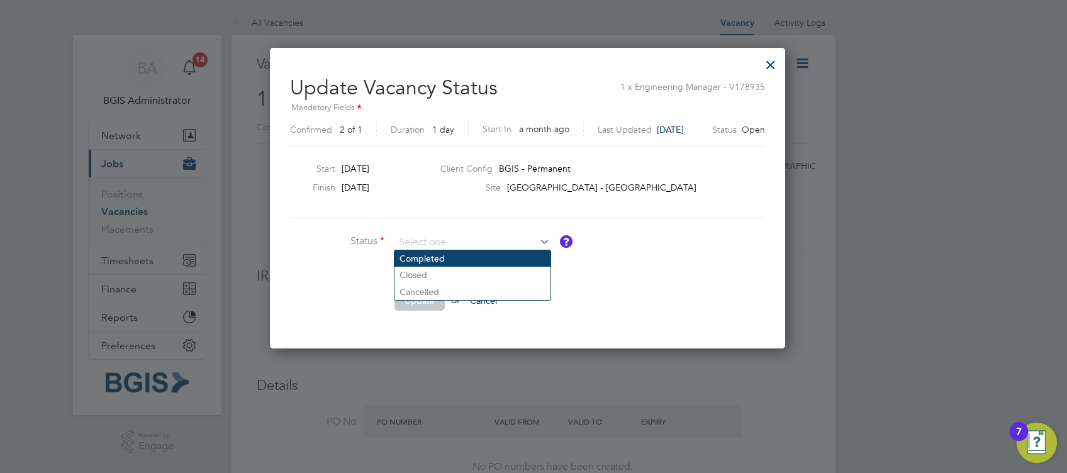
click at [413, 255] on li "Completed" at bounding box center [472, 258] width 156 height 16
type input "Completed"
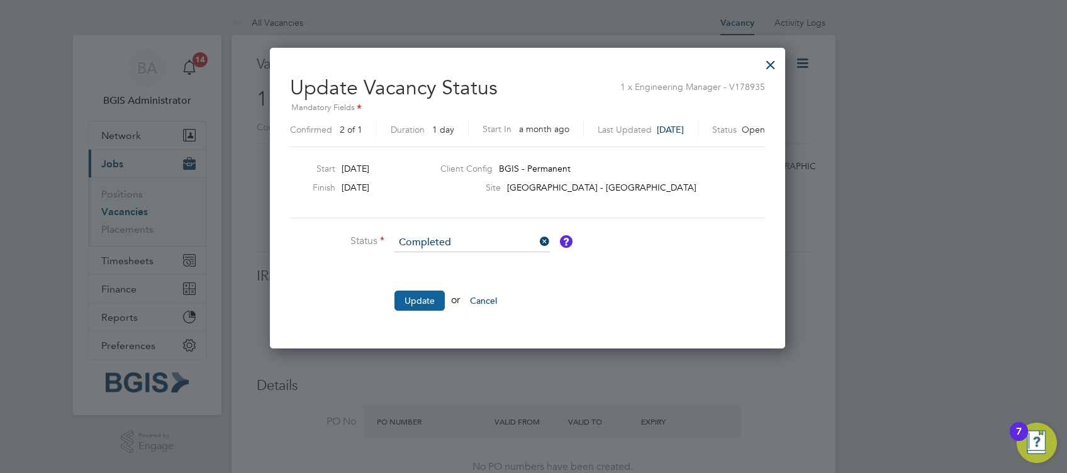
click at [420, 301] on button "Update" at bounding box center [419, 301] width 50 height 20
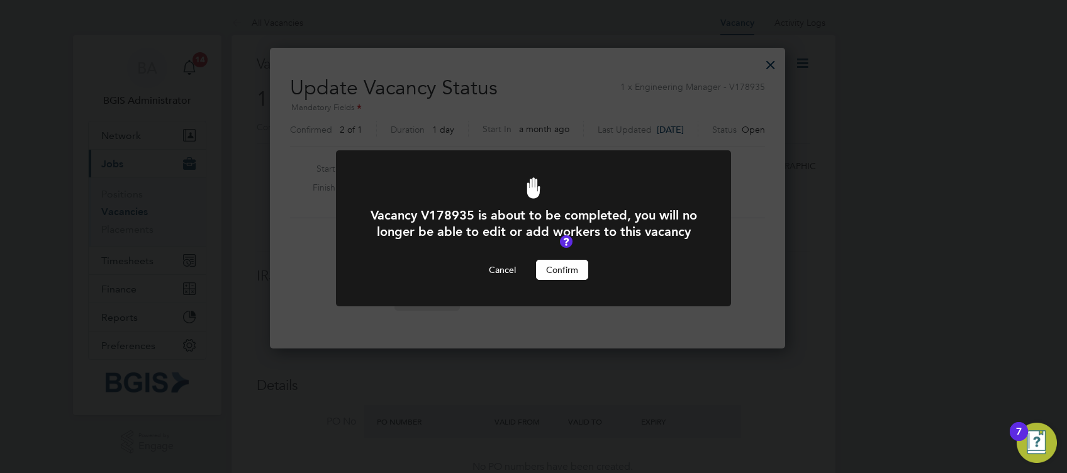
click at [581, 273] on div "Vacancy V178935 is about to be completed, you will no longer be able to edit or…" at bounding box center [533, 243] width 327 height 73
click at [575, 279] on button "Confirm" at bounding box center [562, 270] width 52 height 20
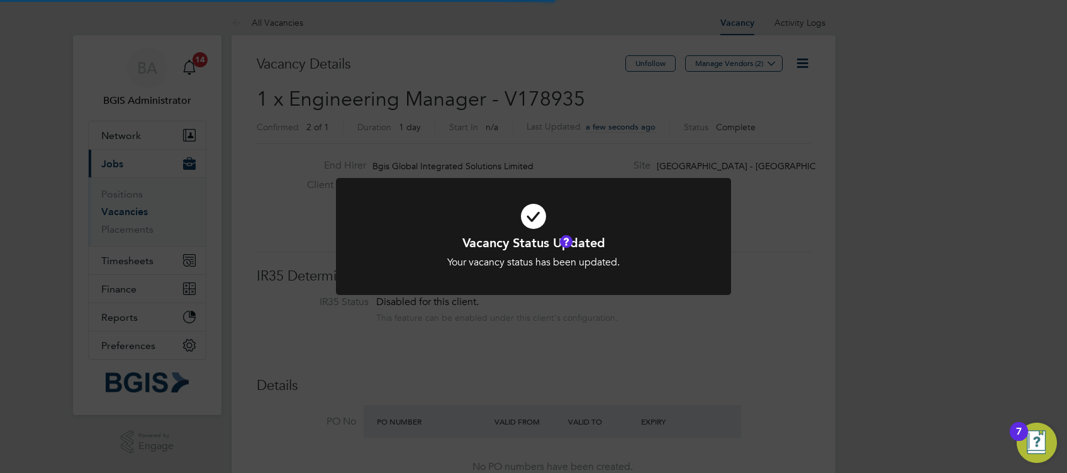
click at [340, 245] on div at bounding box center [533, 237] width 395 height 118
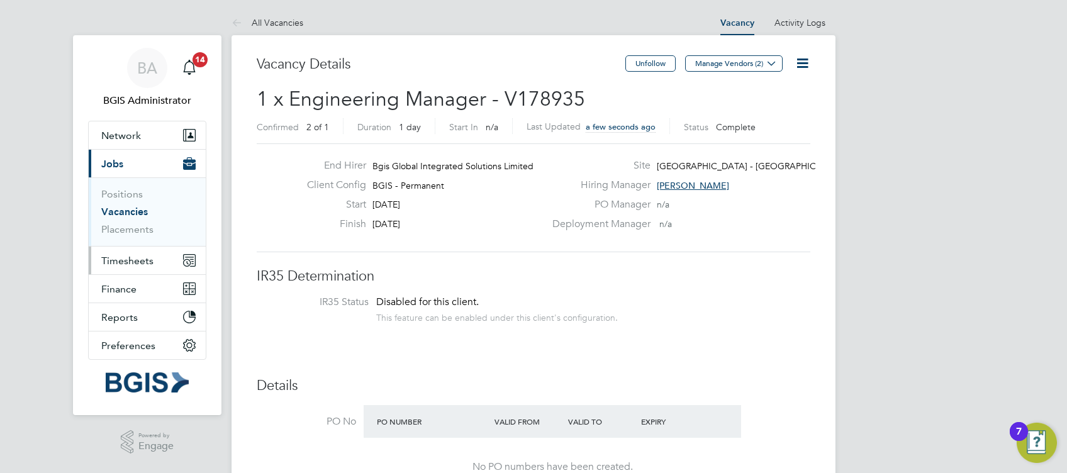
click at [160, 259] on button "Timesheets" at bounding box center [147, 261] width 117 height 28
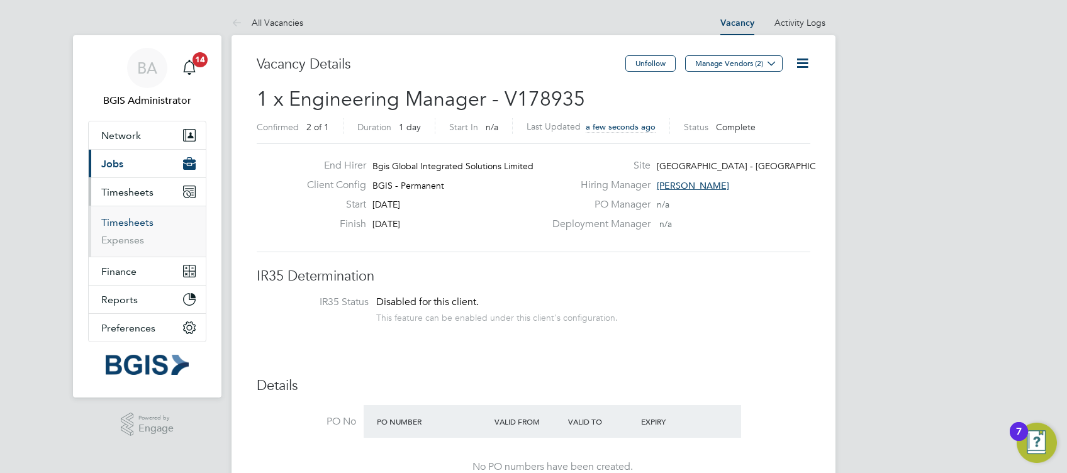
click at [131, 221] on link "Timesheets" at bounding box center [127, 222] width 52 height 12
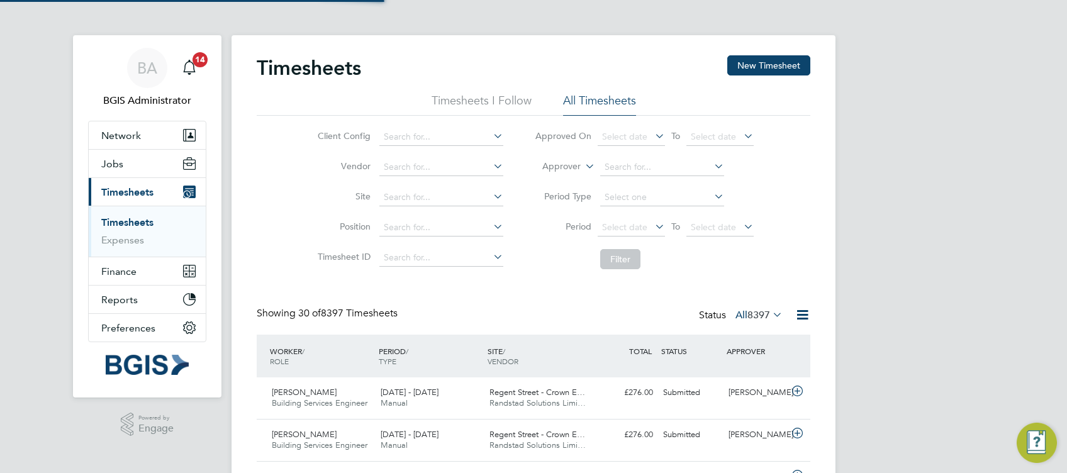
click at [555, 159] on li "Approver" at bounding box center [644, 167] width 250 height 30
click at [554, 168] on label "Approver" at bounding box center [552, 166] width 57 height 13
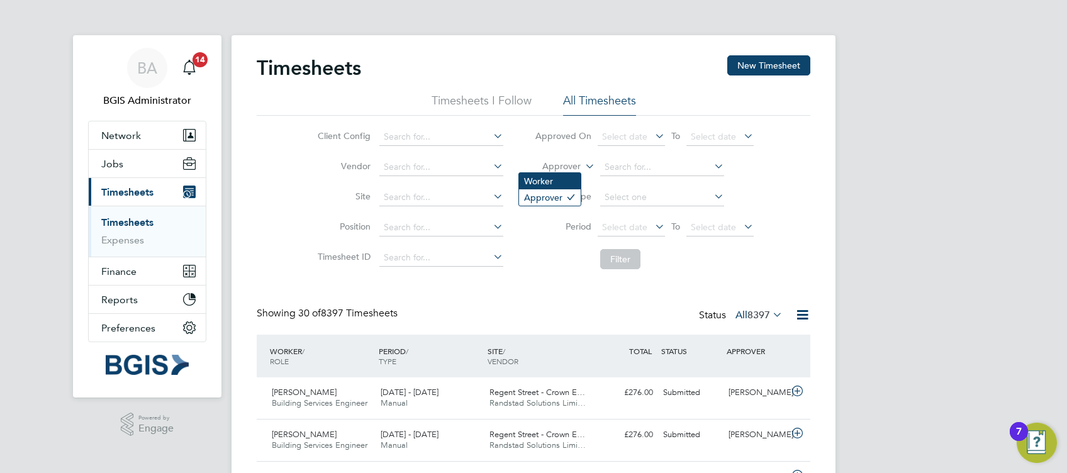
click at [546, 176] on li "Worker" at bounding box center [550, 181] width 62 height 16
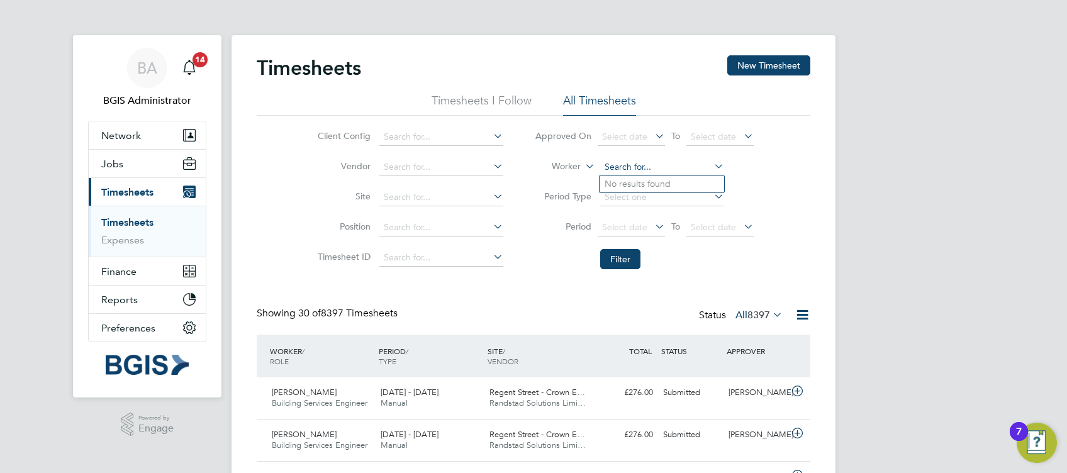
click at [637, 159] on input at bounding box center [662, 168] width 124 height 18
click at [625, 164] on input "adamjanes" at bounding box center [662, 168] width 124 height 18
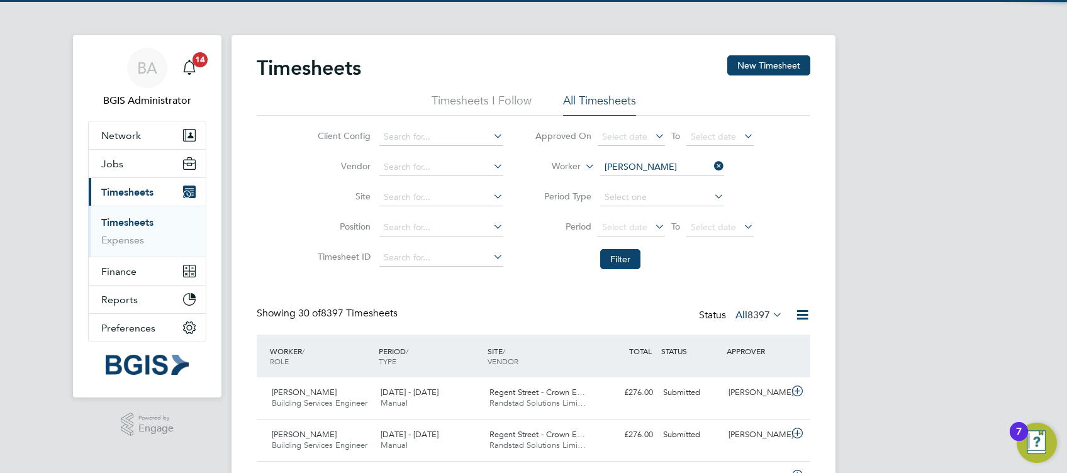
click at [680, 179] on b "Janes" at bounding box center [716, 184] width 73 height 11
type input "Adam Janes"
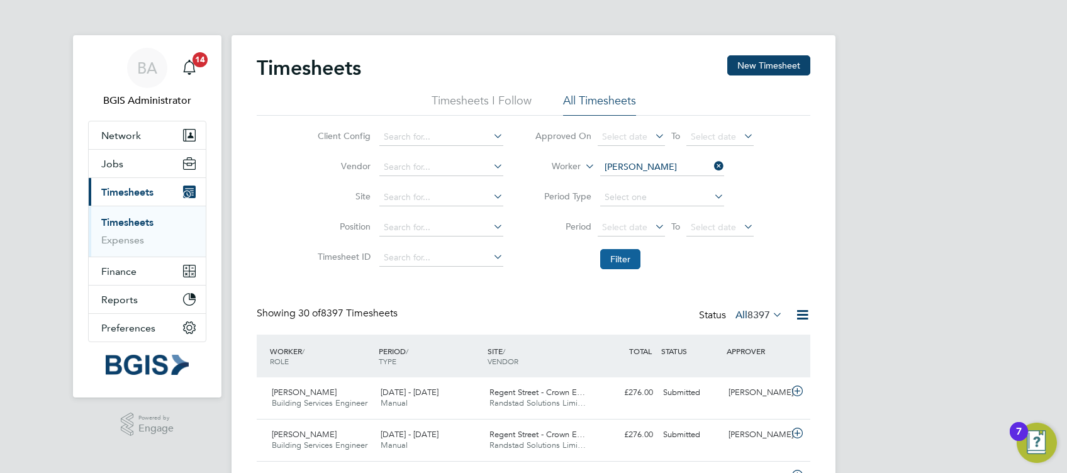
click at [626, 255] on button "Filter" at bounding box center [620, 259] width 40 height 20
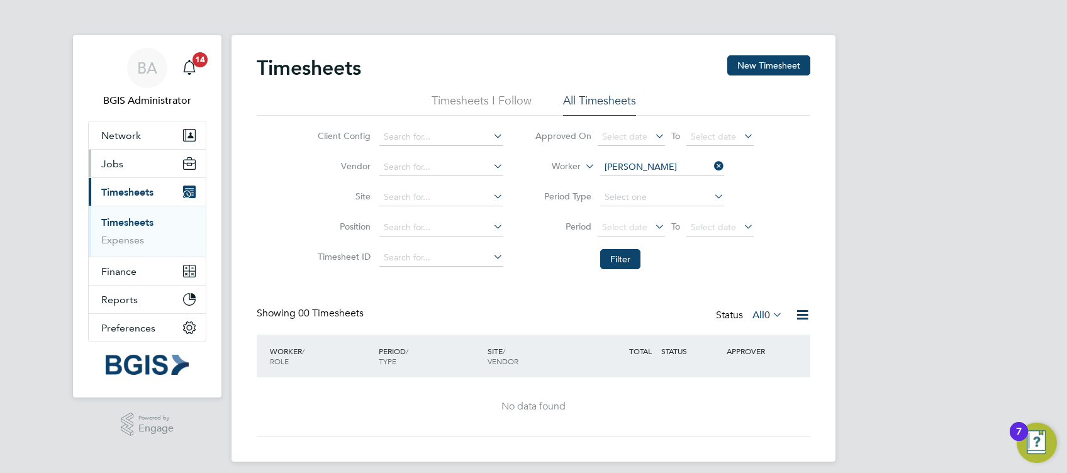
click at [155, 166] on button "Jobs" at bounding box center [147, 164] width 117 height 28
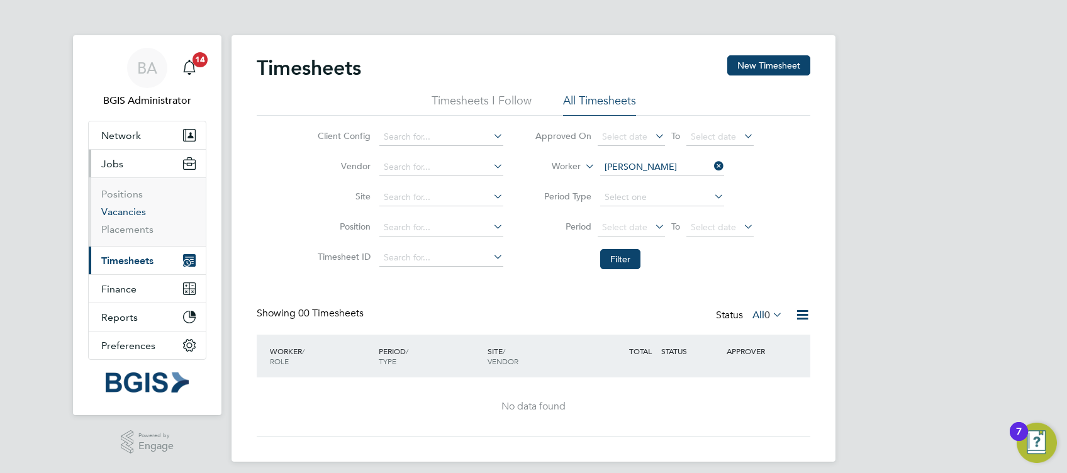
click at [121, 208] on link "Vacancies" at bounding box center [123, 212] width 45 height 12
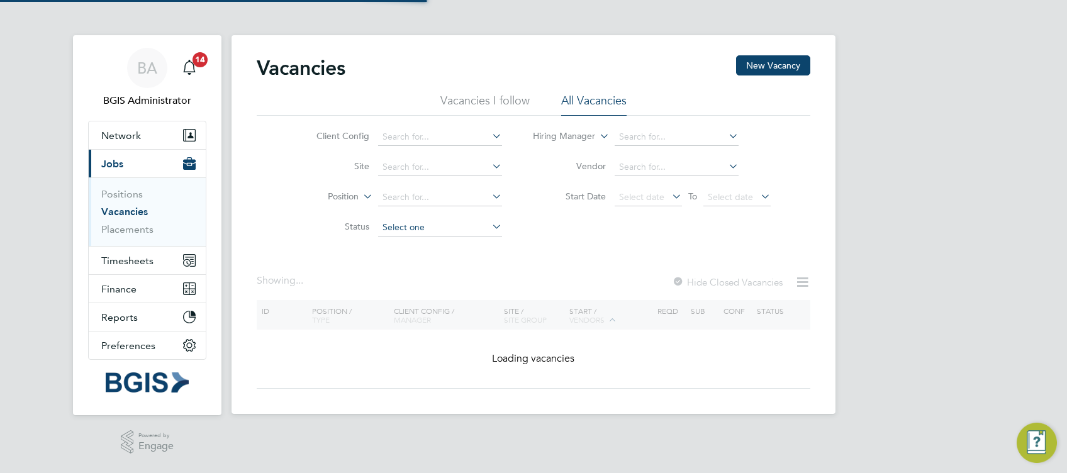
click at [404, 235] on div "Vacancies New Vacancy Vacancies I follow All Vacancies Client Config Site Posit…" at bounding box center [533, 224] width 604 height 379
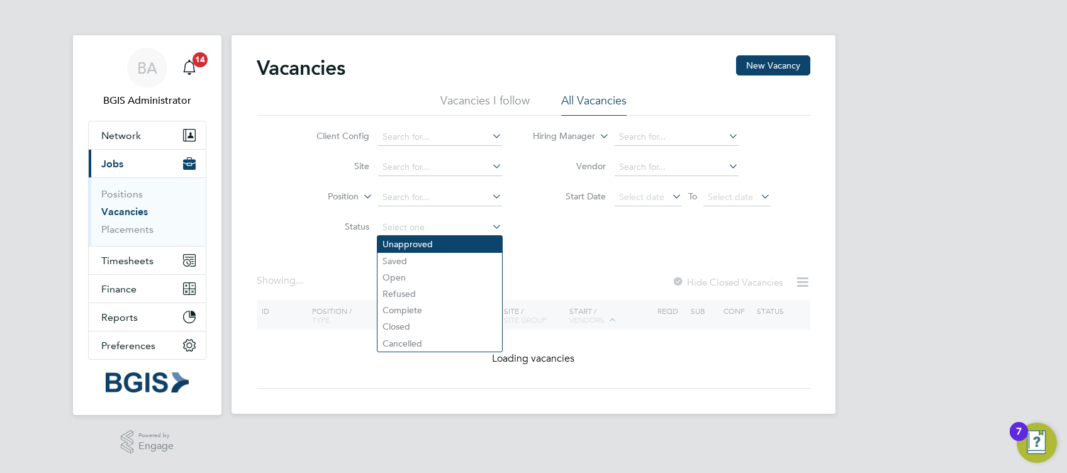
click at [403, 238] on li "Unapproved" at bounding box center [439, 244] width 125 height 16
type input "Unapproved"
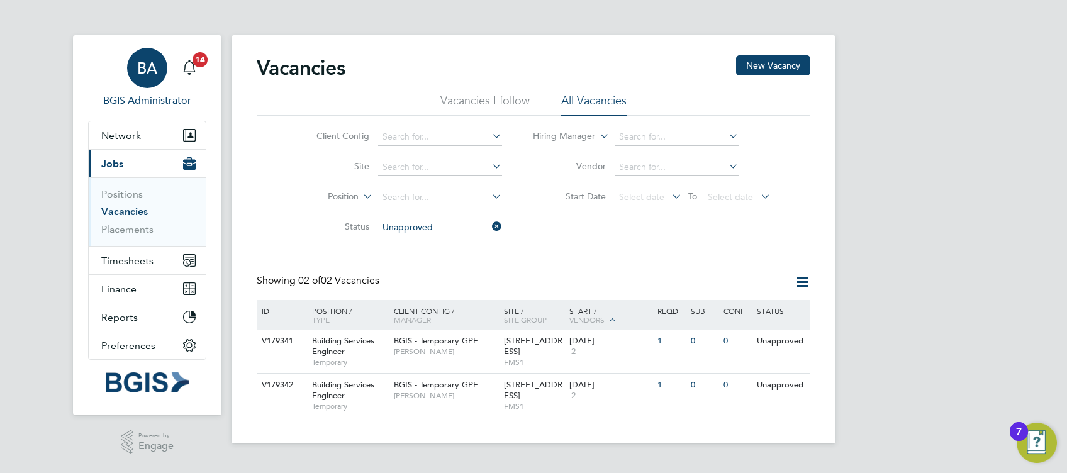
click at [150, 55] on div "BA" at bounding box center [147, 68] width 40 height 40
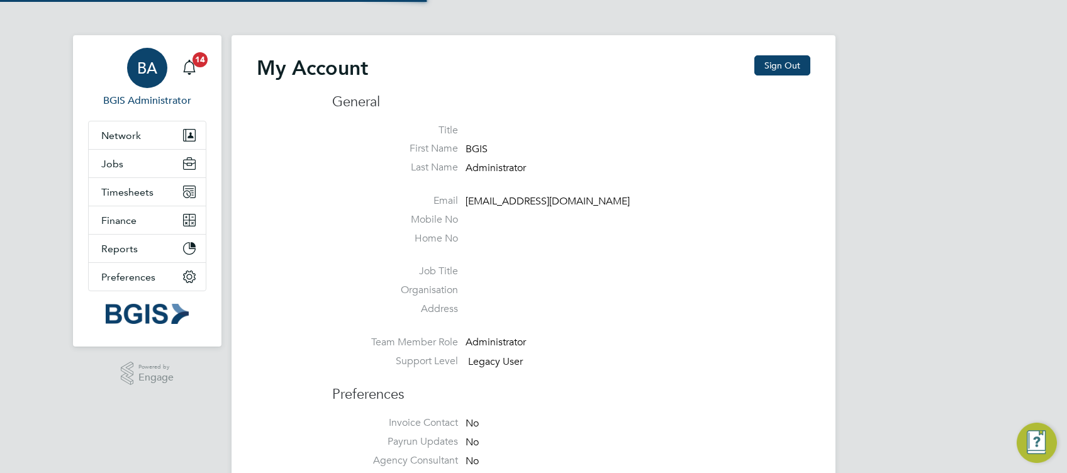
type input "sasha.baird@pretiumresourcing.co.uk"
click at [799, 70] on button "Sign Out" at bounding box center [782, 65] width 56 height 20
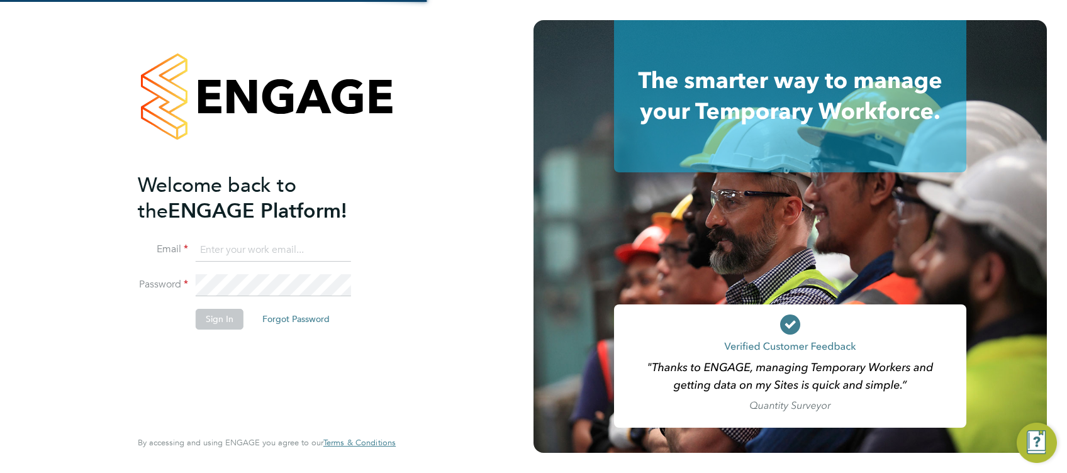
type input "sasha.baird@pretiumresourcing.co.uk"
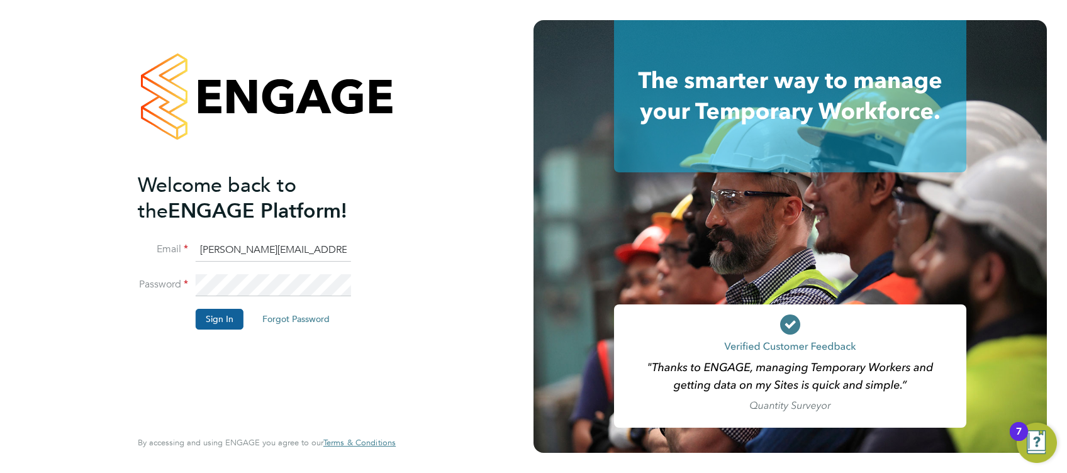
click at [226, 321] on button "Sign In" at bounding box center [220, 319] width 48 height 20
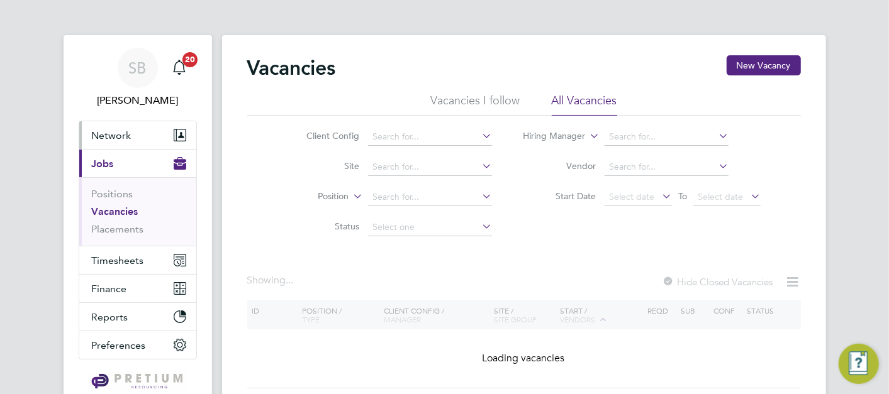
click at [130, 136] on span "Network" at bounding box center [112, 136] width 40 height 12
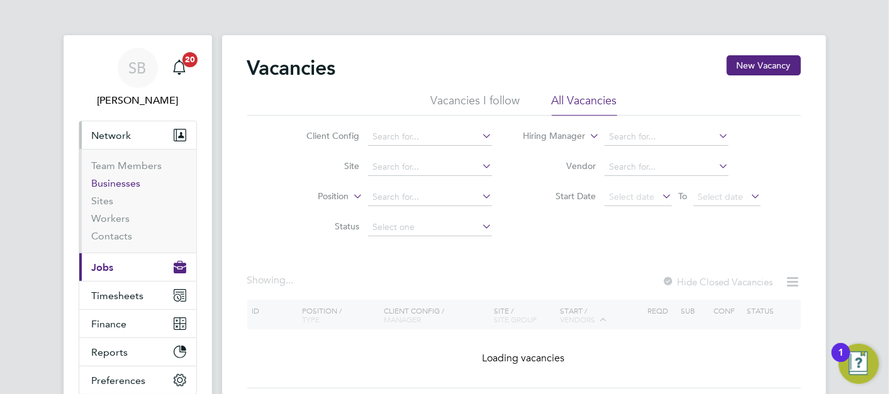
click at [114, 186] on link "Businesses" at bounding box center [116, 183] width 49 height 12
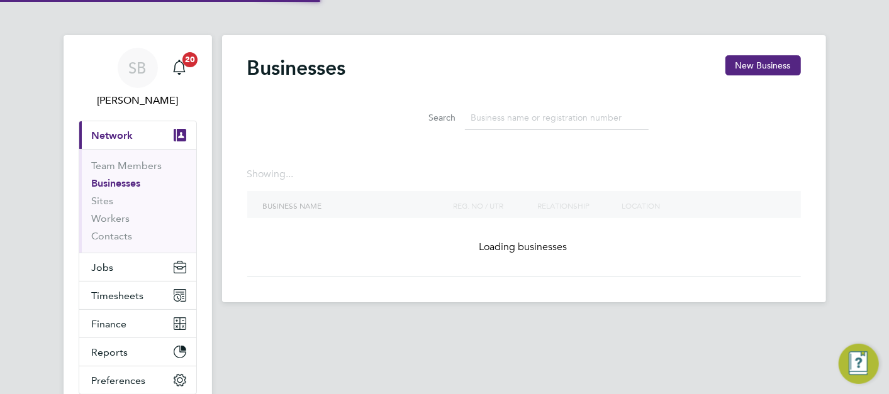
click at [545, 159] on div "Businesses New Business Search Showing ... Business Name Reg. No / UTR Relation…" at bounding box center [524, 166] width 554 height 222
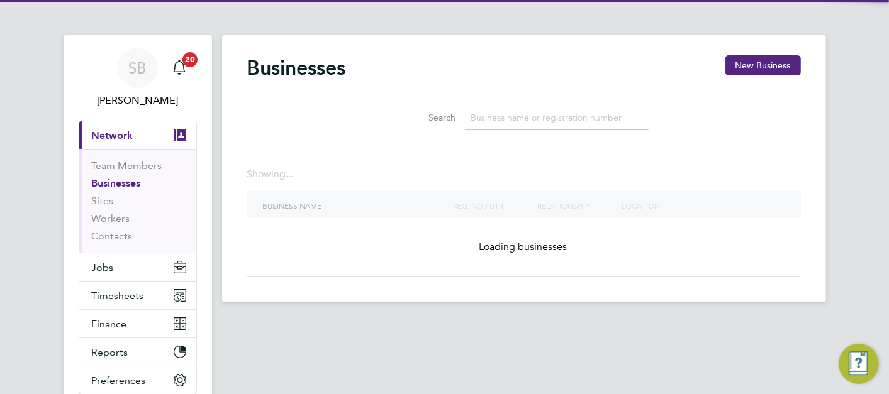
click at [537, 129] on input at bounding box center [557, 118] width 184 height 25
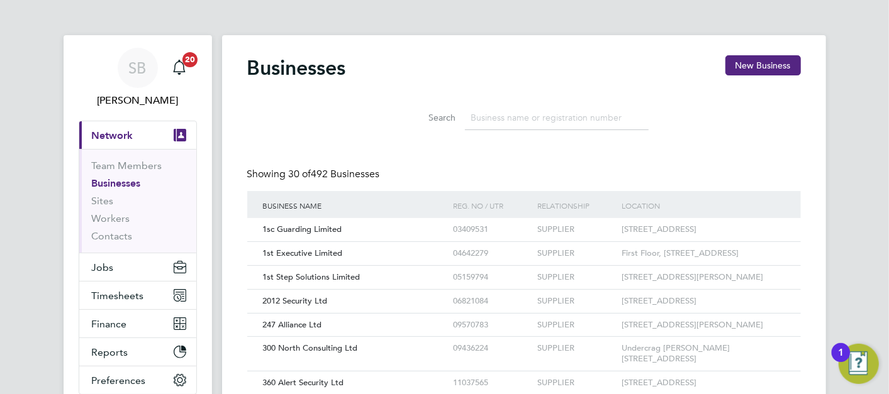
paste input "06982768"
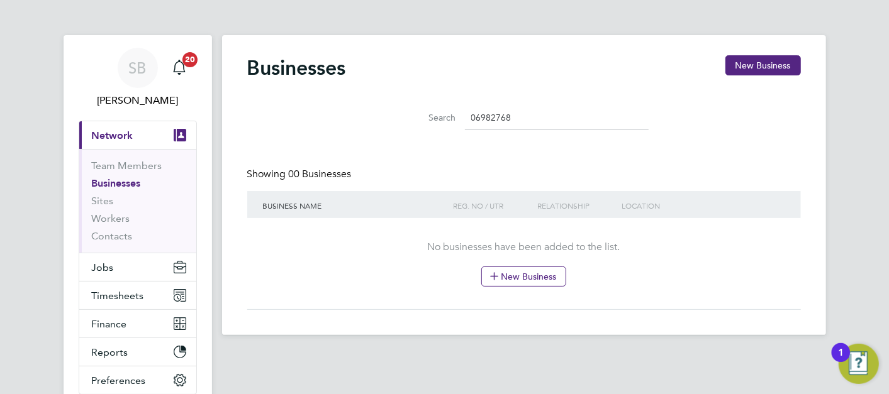
drag, startPoint x: 546, startPoint y: 125, endPoint x: 361, endPoint y: 117, distance: 185.1
click at [361, 117] on div "Search 06982768" at bounding box center [524, 114] width 554 height 43
paste input "Staffline"
type input "Staffline"
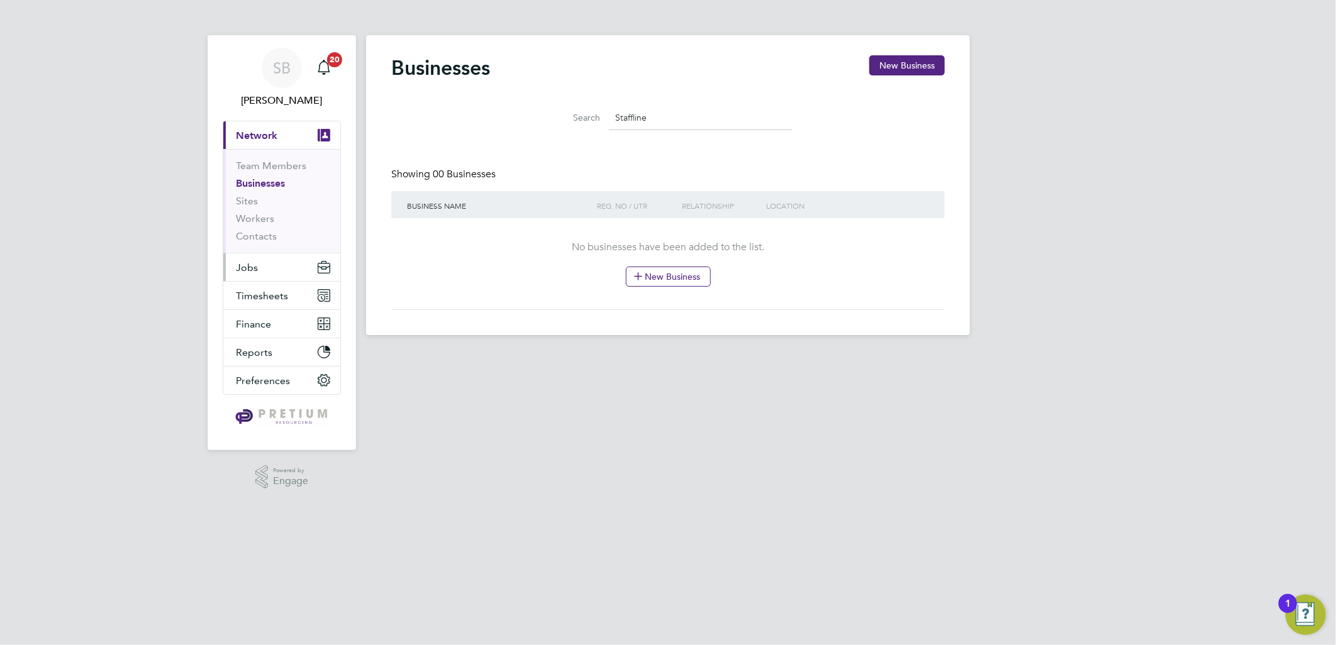
click at [250, 262] on span "Jobs" at bounding box center [247, 268] width 22 height 12
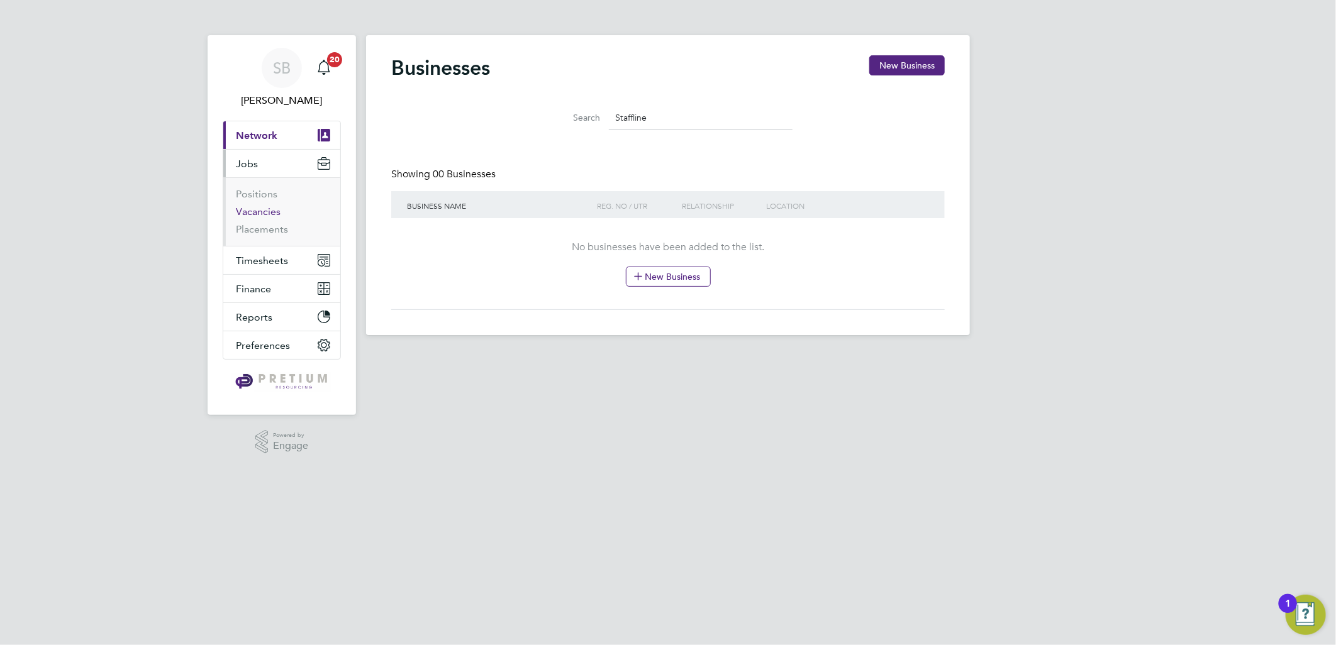
click at [252, 213] on link "Vacancies" at bounding box center [258, 212] width 45 height 12
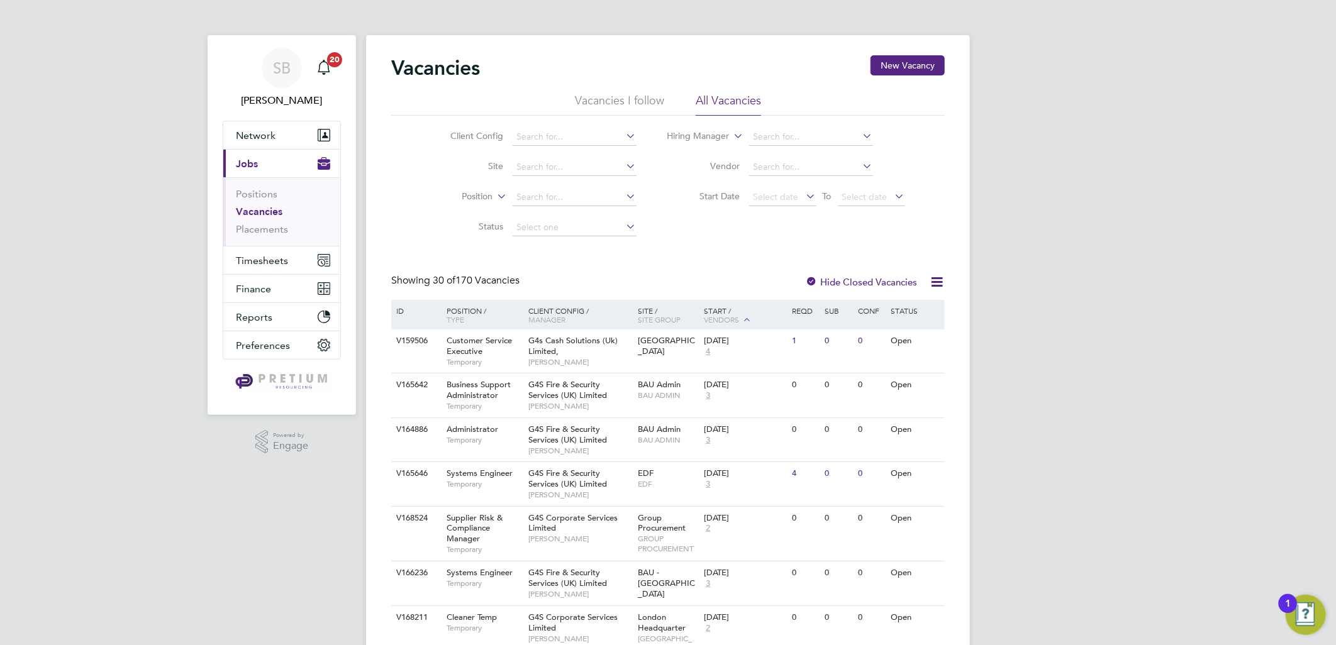
click at [832, 136] on input at bounding box center [811, 137] width 124 height 18
type input "hamza"
click at [788, 135] on input at bounding box center [811, 137] width 124 height 18
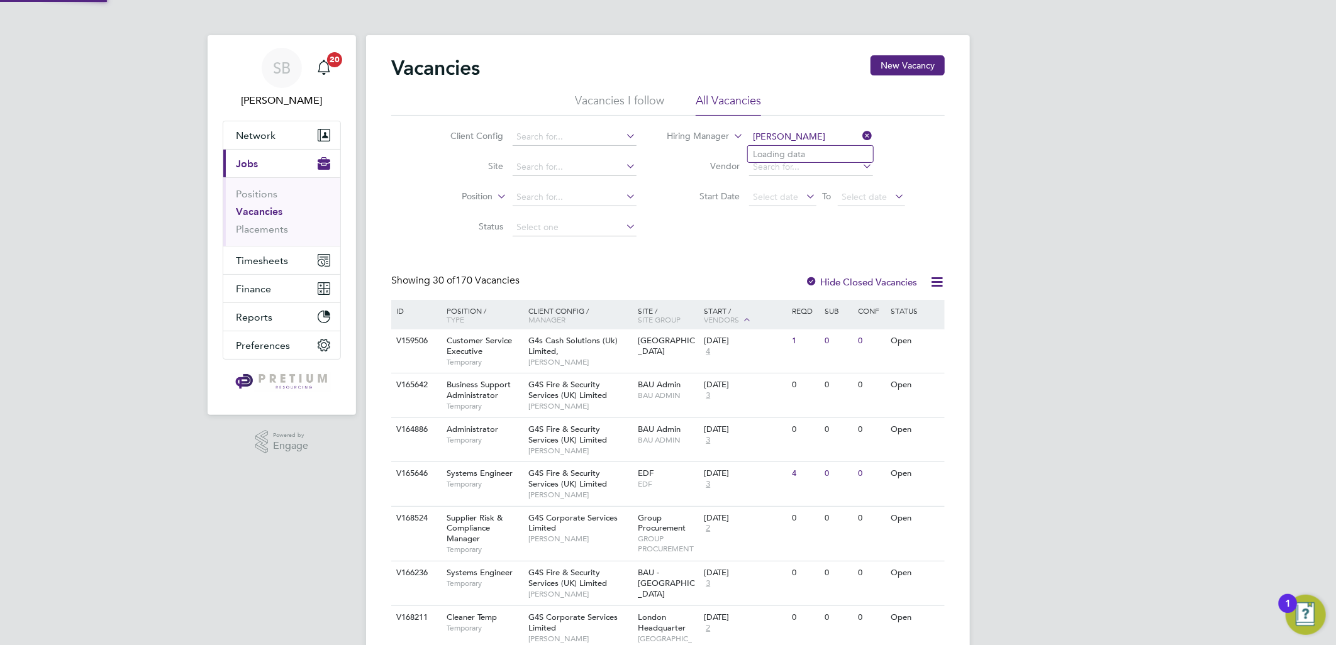
type input "hamza"
click at [818, 128] on input at bounding box center [811, 137] width 124 height 18
type input "hamza"
click at [538, 143] on input at bounding box center [575, 137] width 124 height 18
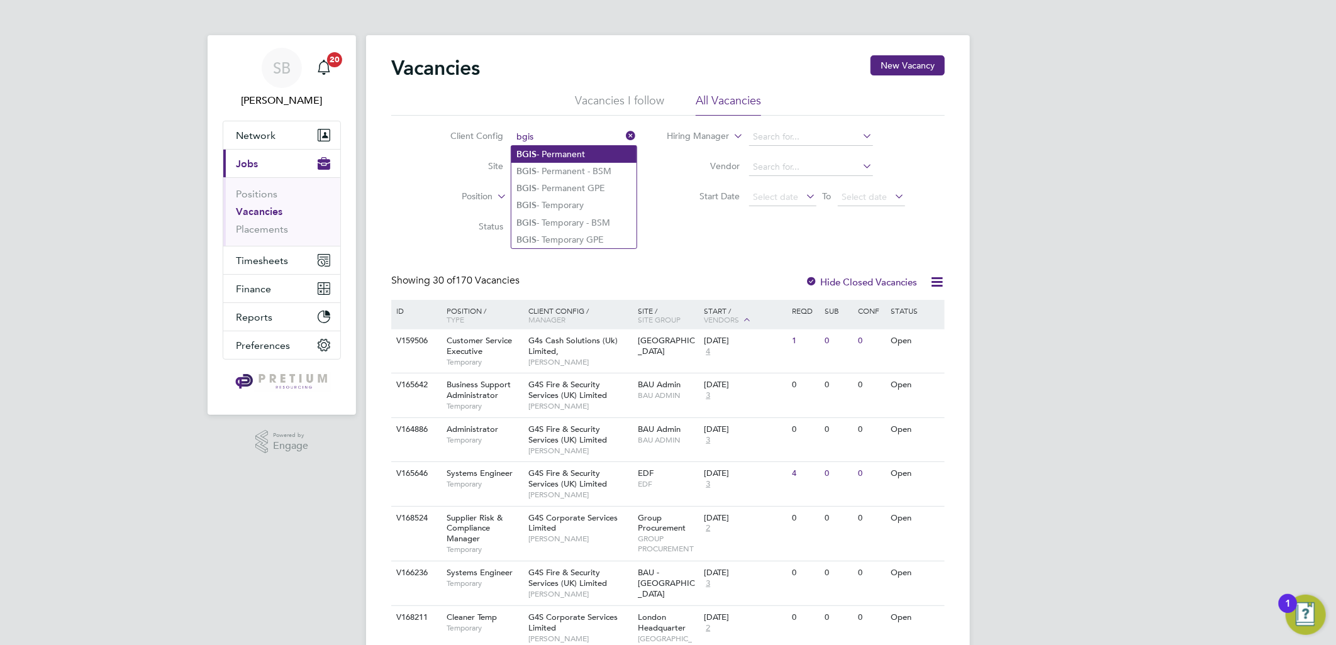
click at [573, 155] on li "BGIS - Permanent" at bounding box center [573, 154] width 125 height 17
type input "BGIS - Permanent"
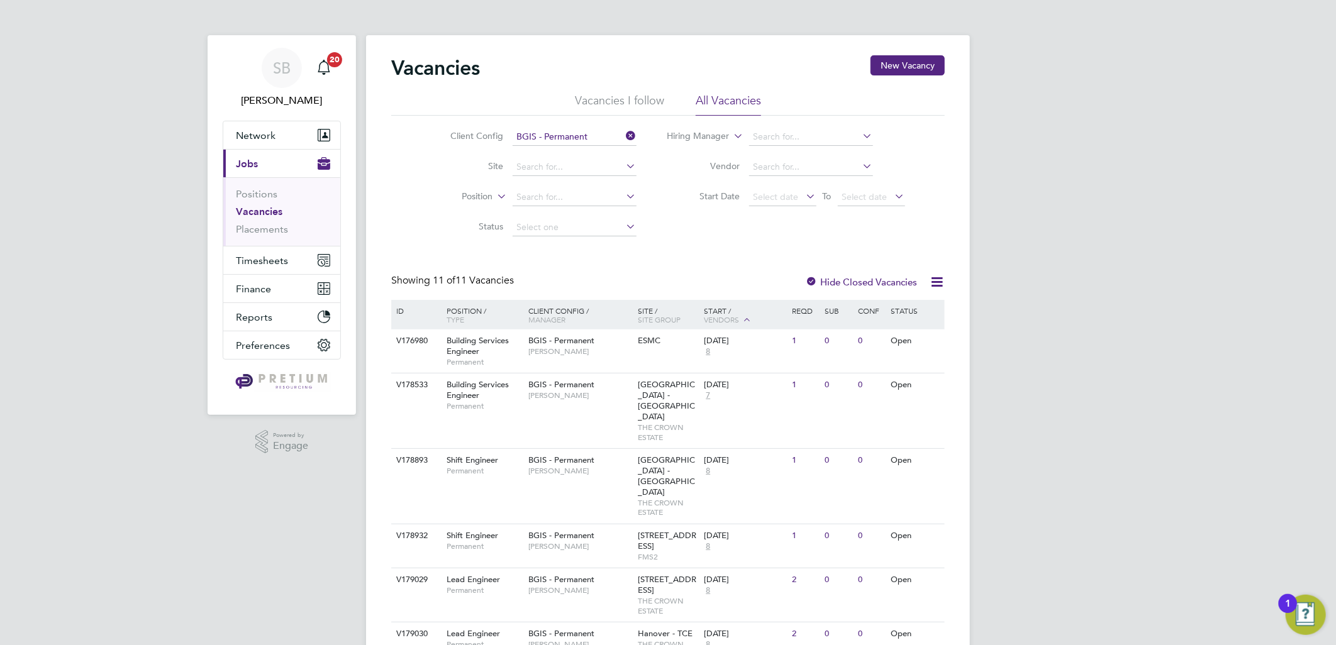
scroll to position [255, 0]
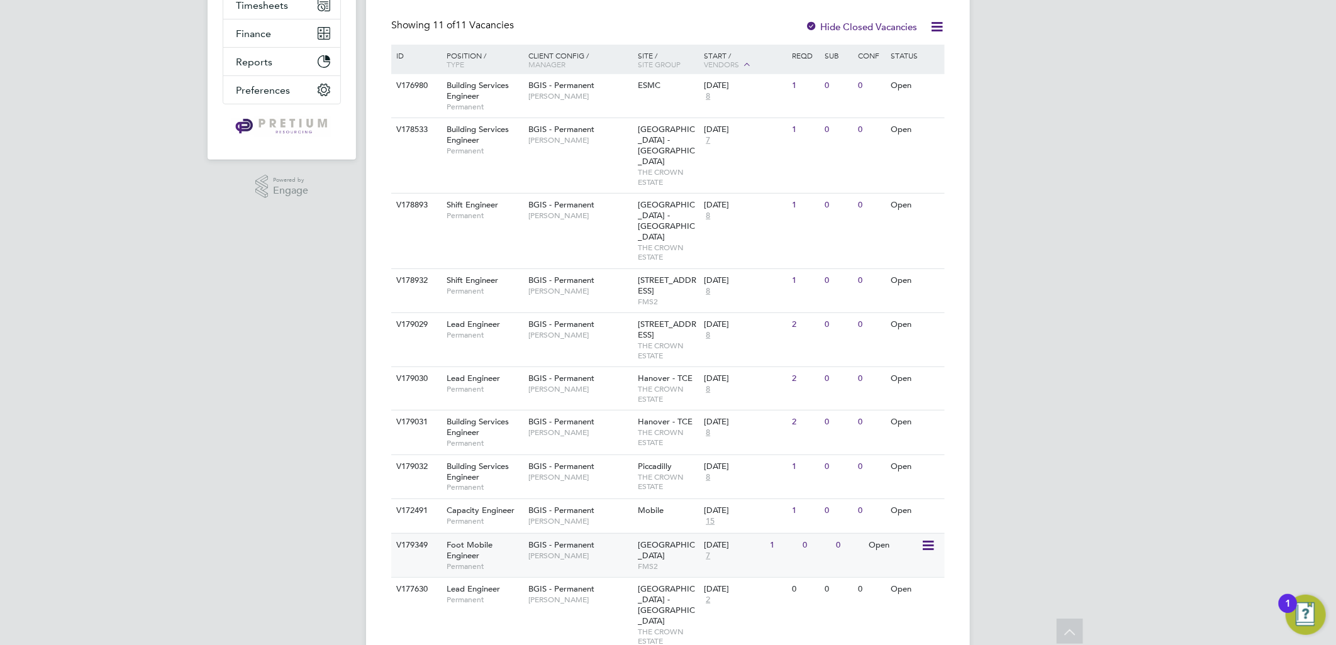
click at [613, 394] on div "BGIS - Permanent Hamza Idris" at bounding box center [580, 550] width 110 height 33
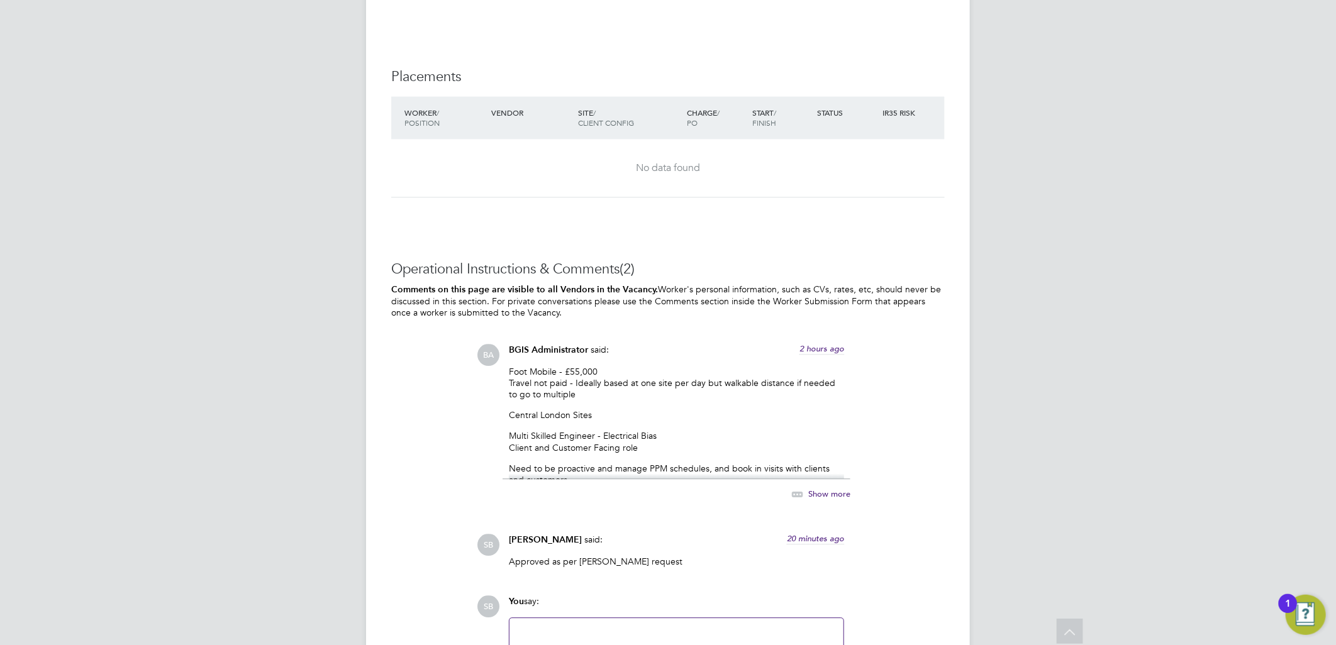
scroll to position [1941, 0]
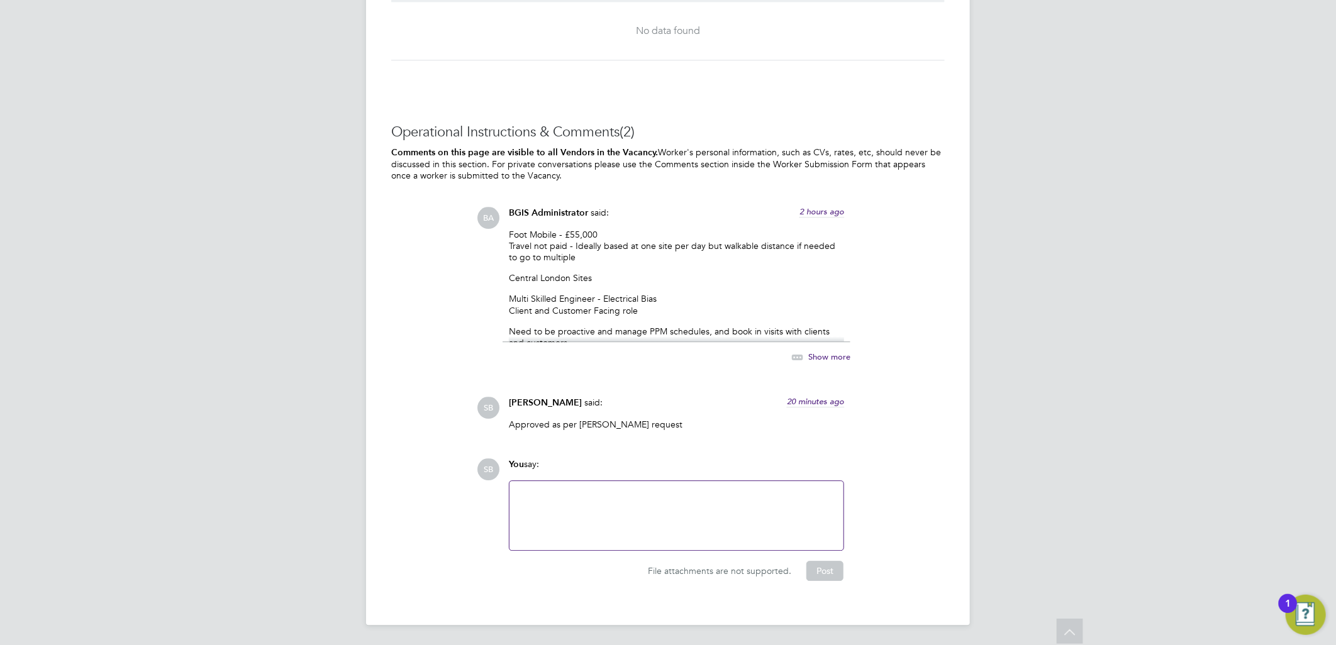
click at [657, 491] on div at bounding box center [676, 516] width 319 height 54
paste div
click at [648, 508] on p "2 nd Stage – In Person" at bounding box center [676, 508] width 319 height 13
click at [691, 505] on p "2 nd Stage – In Person" at bounding box center [676, 508] width 319 height 13
click at [572, 486] on div "1 st Stage – Virtual 2 nd Stage – In Person" at bounding box center [676, 515] width 334 height 69
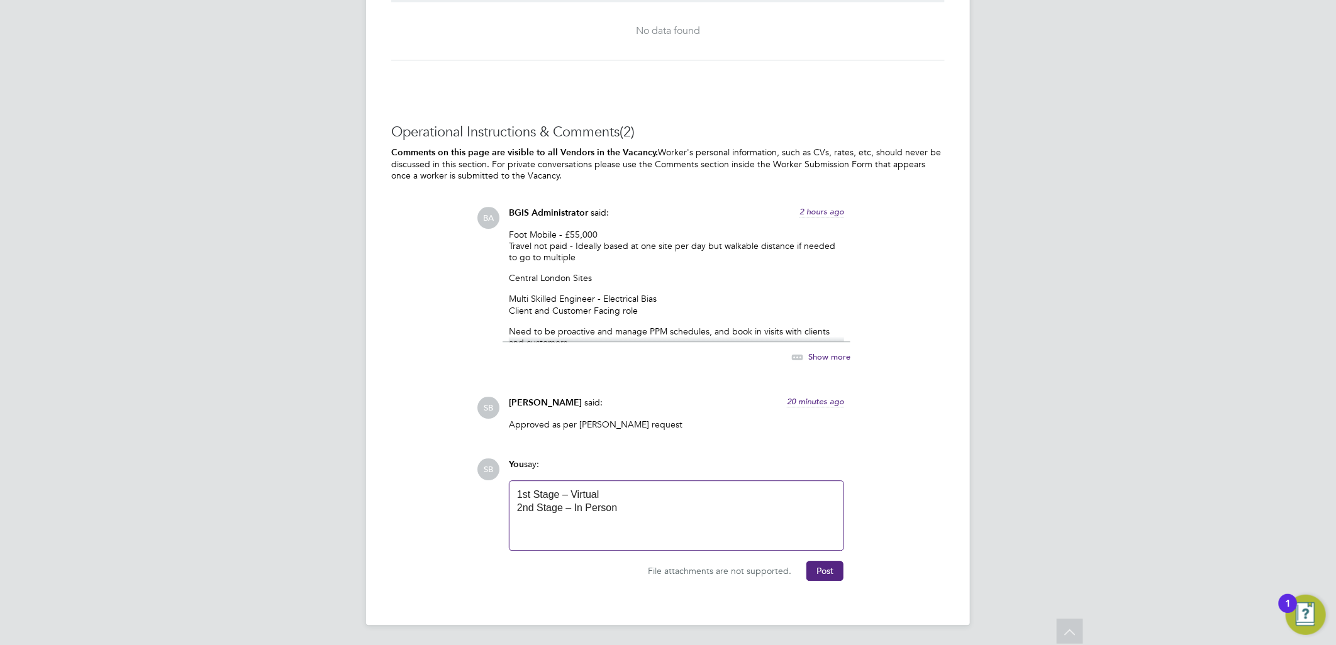
click at [676, 491] on p "1 st Stage – Virtual" at bounding box center [676, 495] width 319 height 13
click at [516, 496] on div "1 st Stage – Virtual 2 nd Stage – In Person" at bounding box center [676, 515] width 334 height 69
click at [518, 496] on p "1 st Stage – Virtual" at bounding box center [676, 495] width 319 height 13
drag, startPoint x: 662, startPoint y: 522, endPoint x: 680, endPoint y: 511, distance: 21.5
click at [662, 522] on p "1 st Stage – Virtual" at bounding box center [676, 521] width 319 height 13
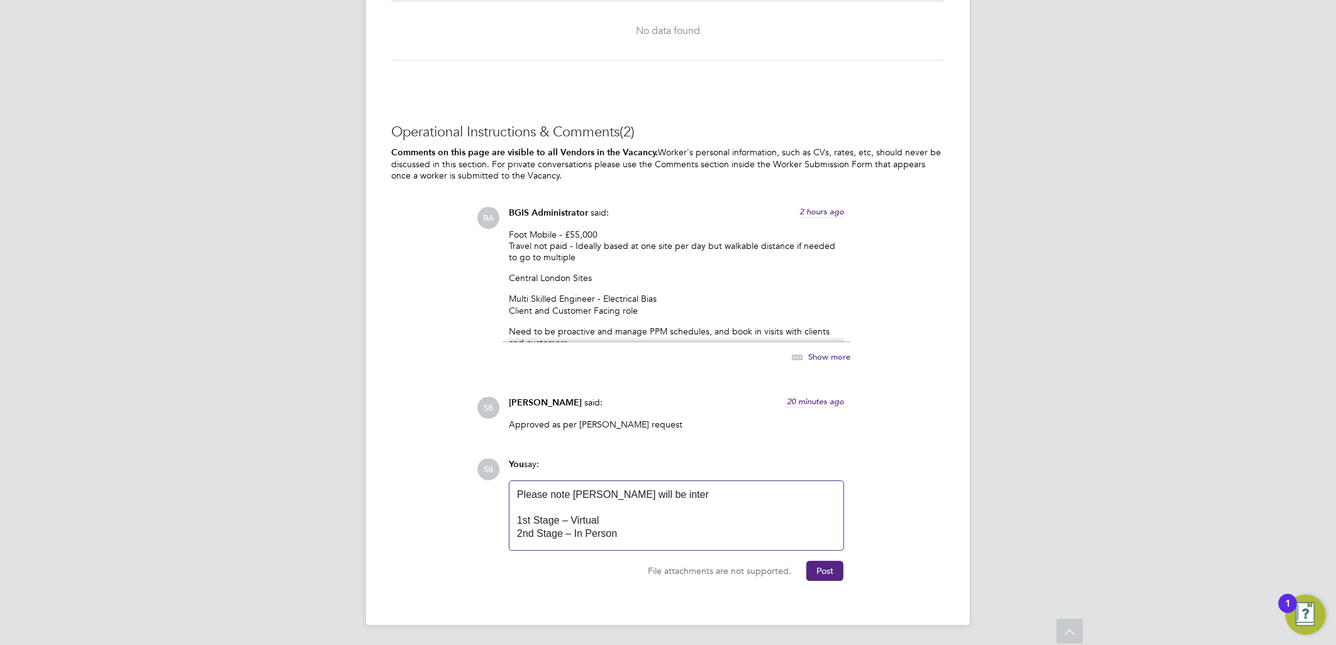
click at [688, 496] on p "Please note [PERSON_NAME] will be inter" at bounding box center [676, 495] width 319 height 13
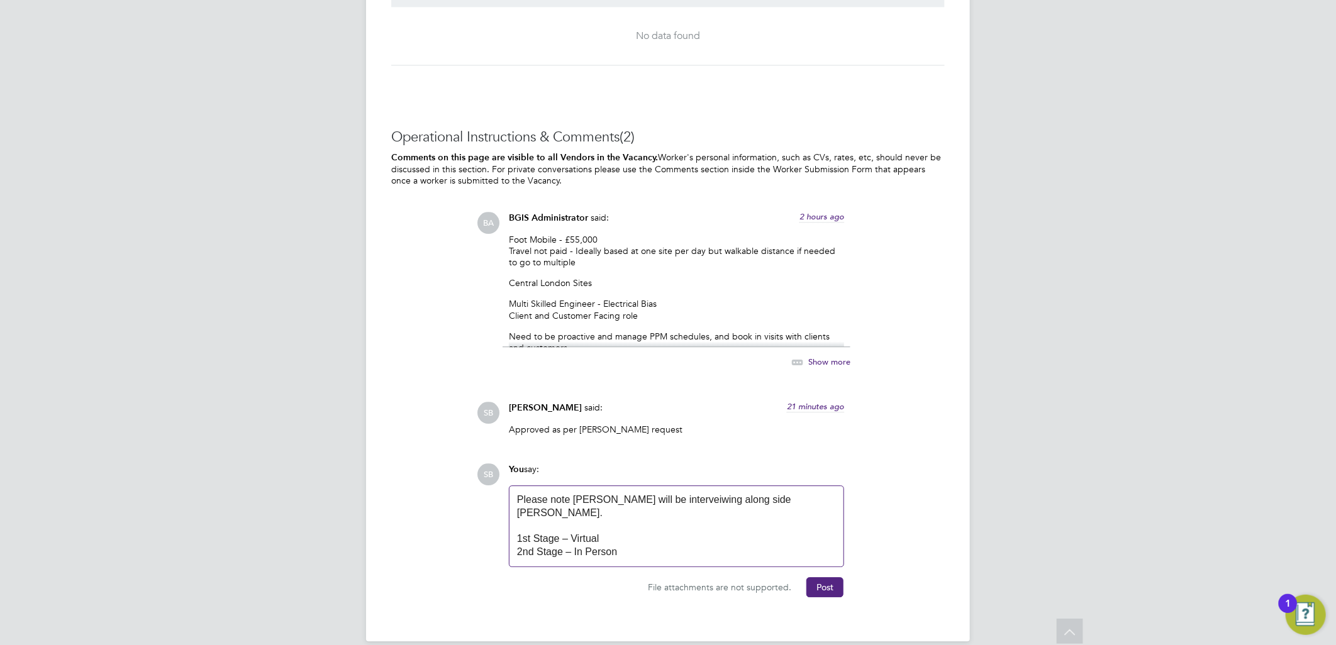
scroll to position [7, 7]
click at [818, 577] on button "Post" at bounding box center [824, 587] width 37 height 20
